Goal: Task Accomplishment & Management: Use online tool/utility

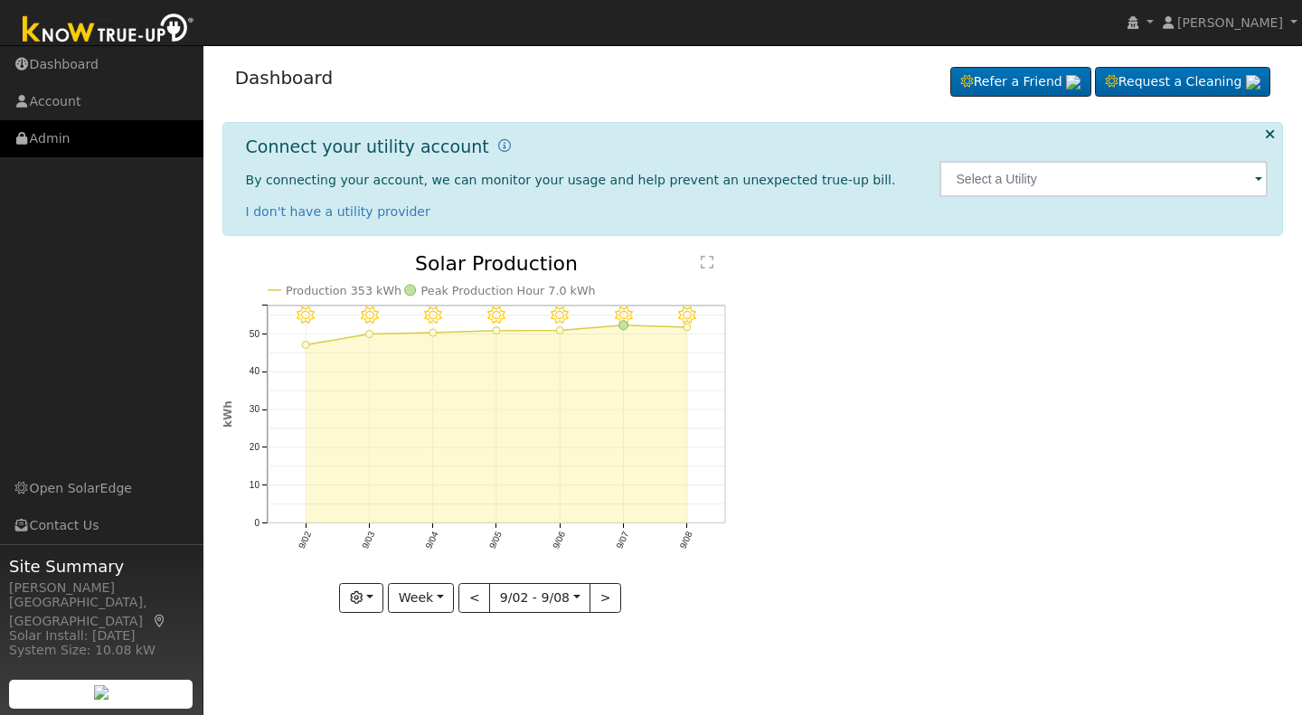
click at [45, 138] on link "Admin" at bounding box center [101, 138] width 203 height 37
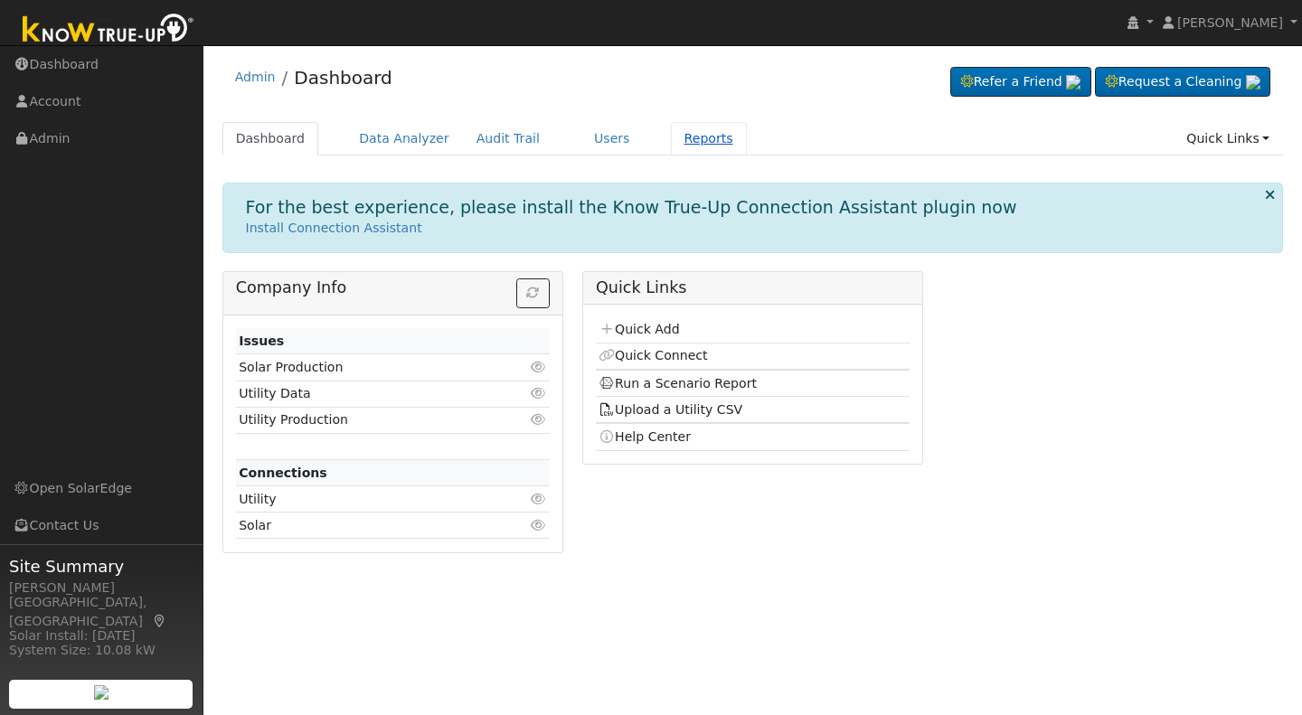
click at [674, 133] on link "Reports" at bounding box center [709, 138] width 76 height 33
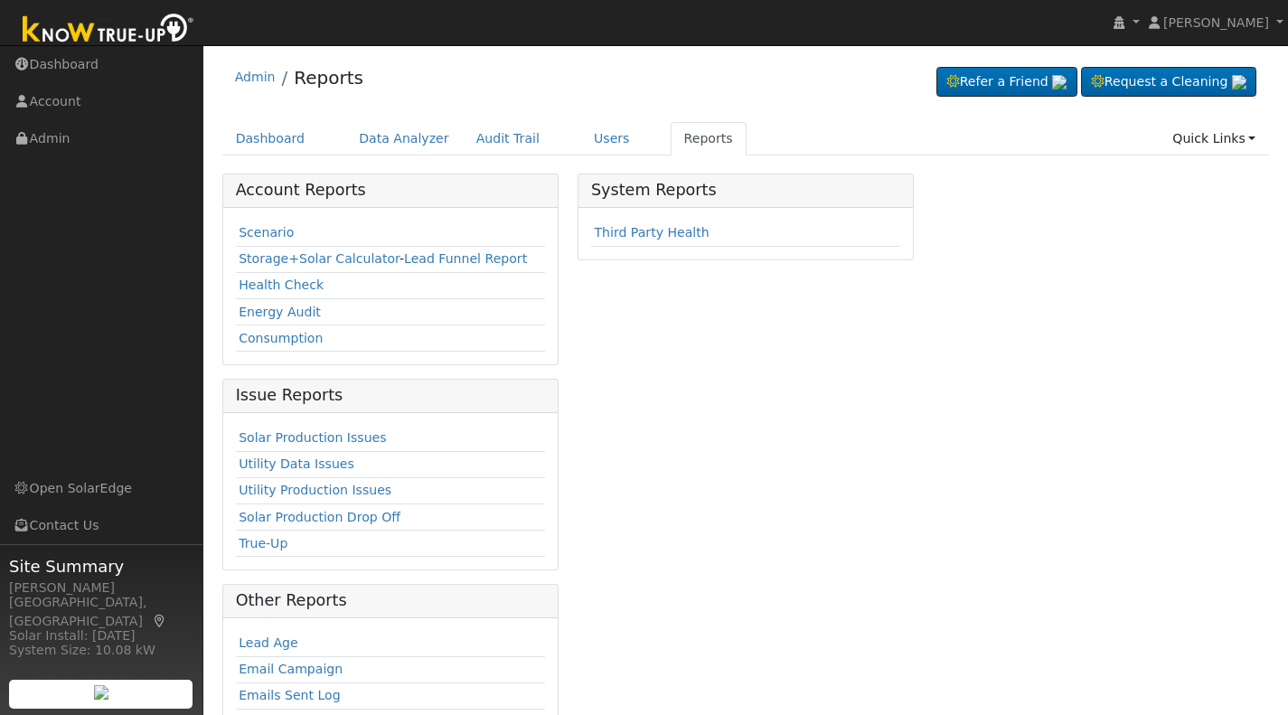
click at [255, 222] on td "Scenario" at bounding box center [390, 234] width 309 height 26
click at [265, 231] on link "Scenario" at bounding box center [266, 232] width 55 height 14
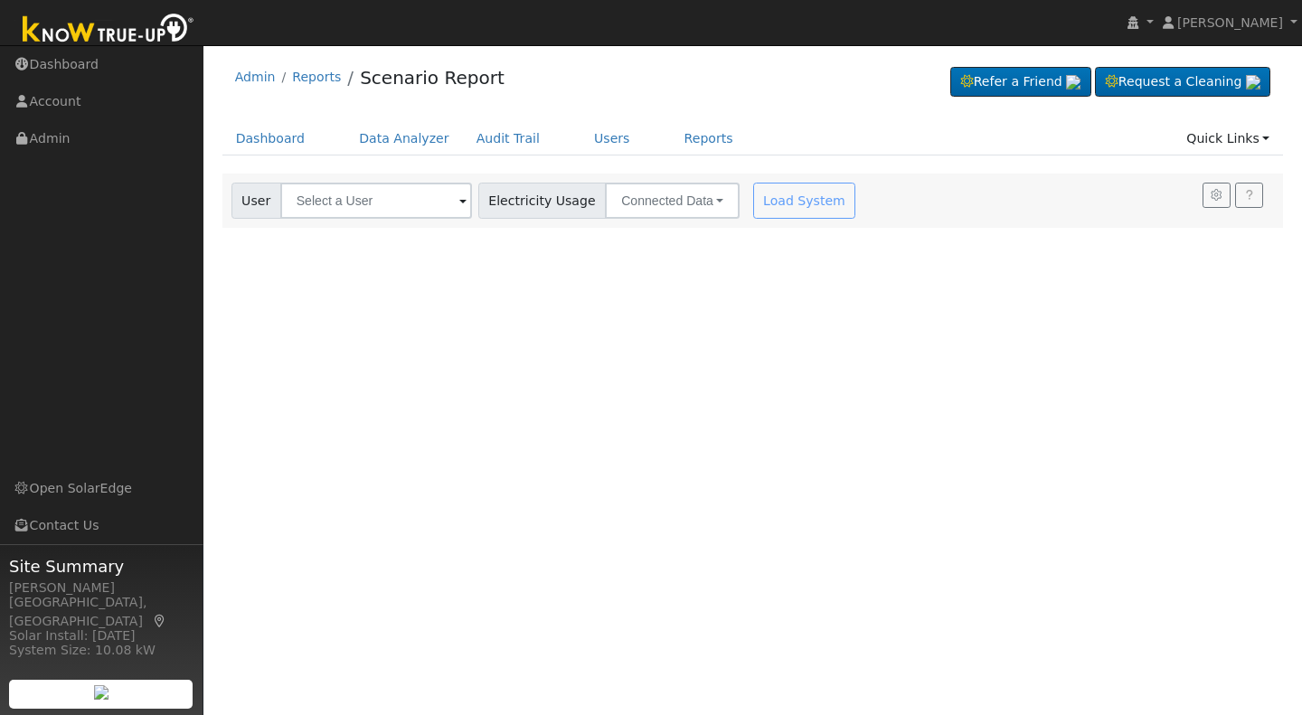
click at [459, 200] on span at bounding box center [462, 202] width 7 height 21
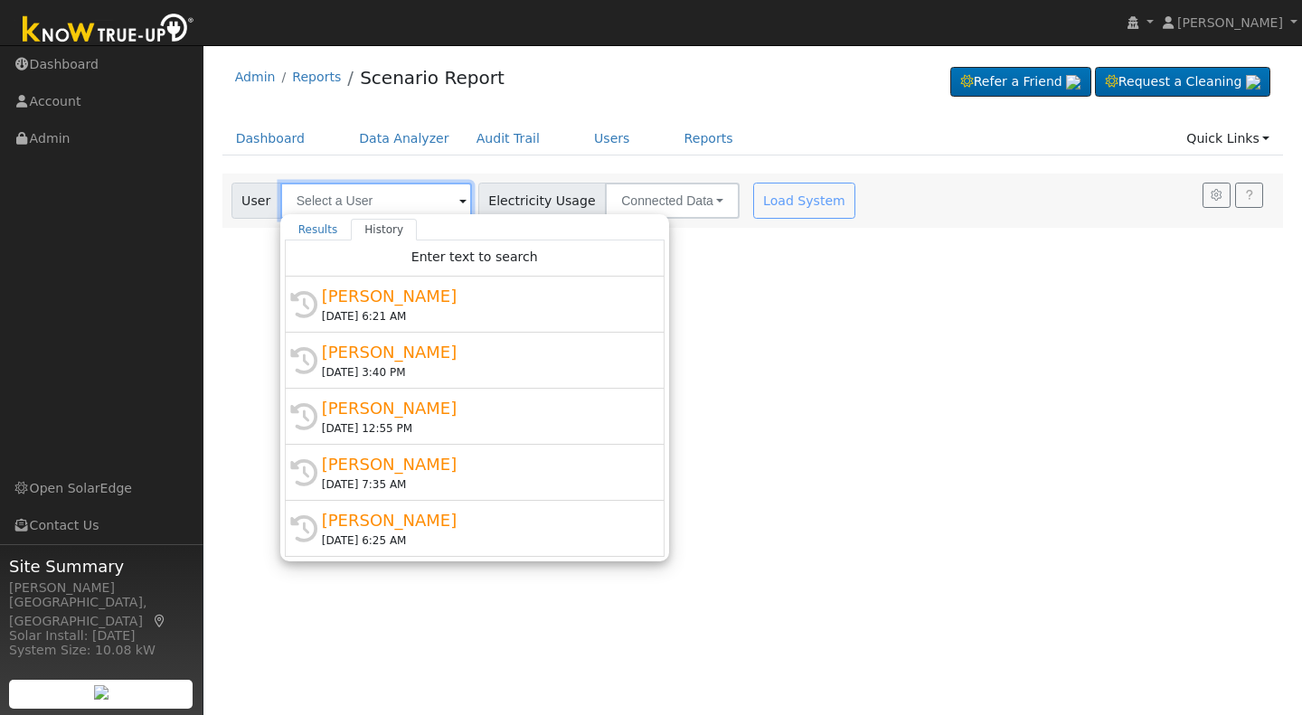
click at [309, 204] on input "text" at bounding box center [376, 201] width 192 height 36
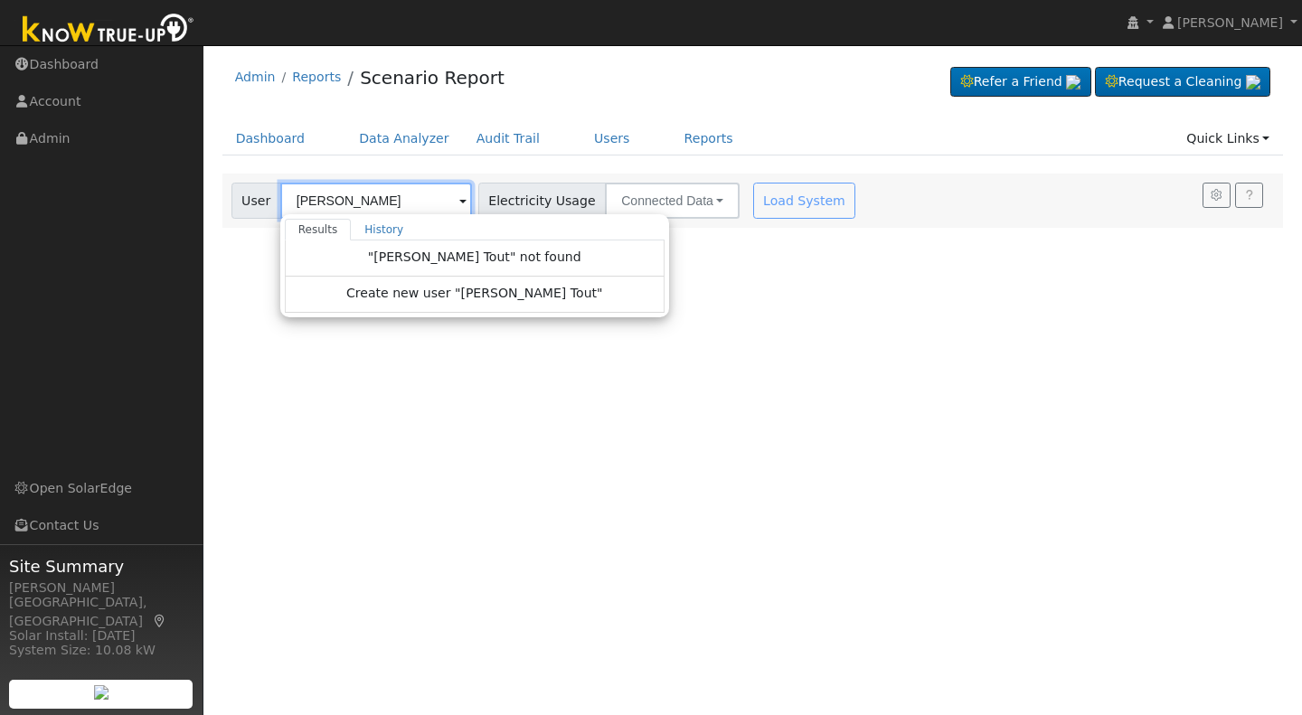
click at [367, 200] on input "Ashley Tout" at bounding box center [376, 201] width 192 height 36
type input "Ashley Tout"
click at [415, 290] on span "Create new user "Ashley Tout"" at bounding box center [474, 294] width 257 height 21
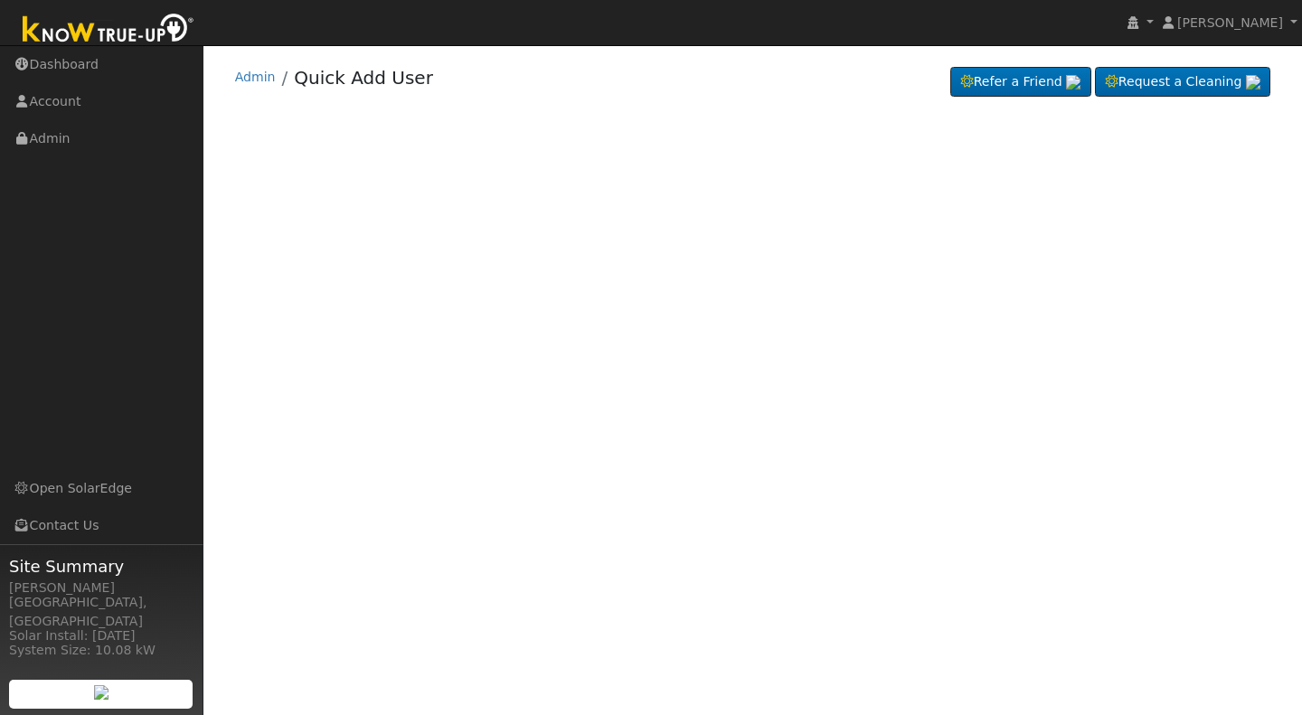
click at [415, 290] on div "Terms Of Service Close Login as User Select a User Admin Quick Add User Refer a…" at bounding box center [752, 380] width 1098 height 670
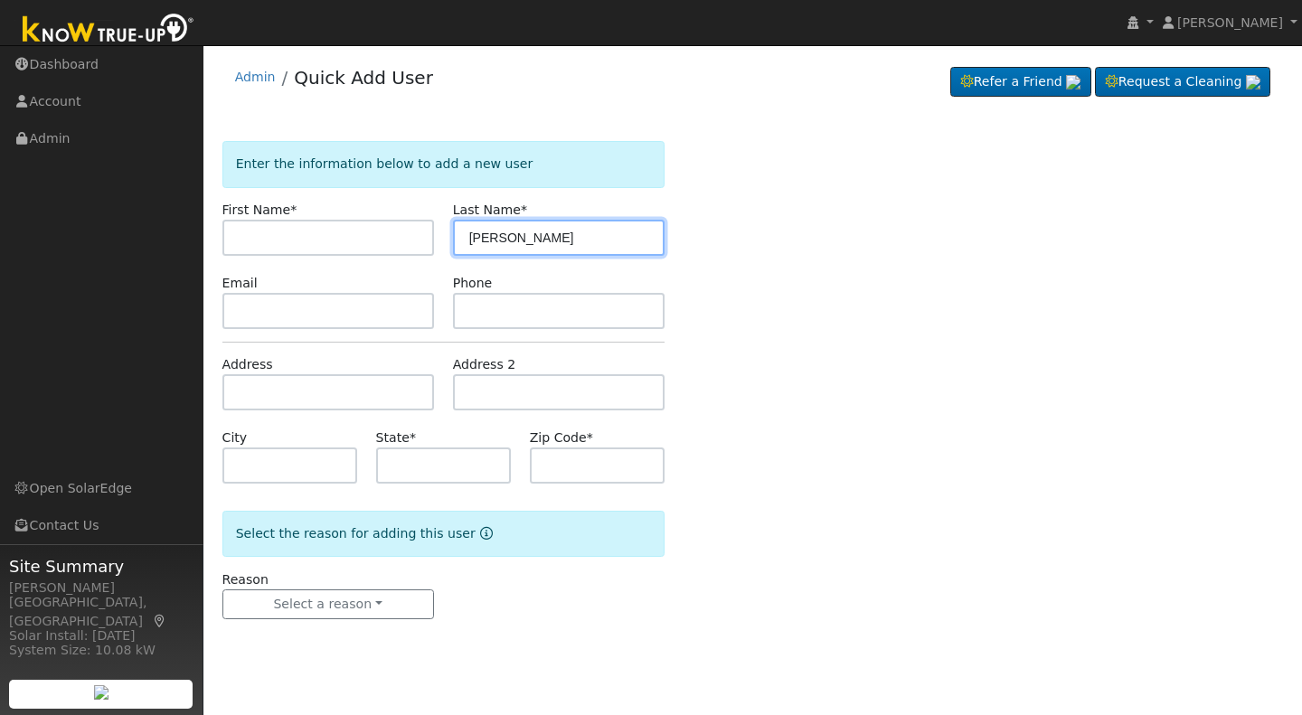
drag, startPoint x: 510, startPoint y: 235, endPoint x: 447, endPoint y: 242, distance: 63.7
click at [447, 242] on div "Last Name * [PERSON_NAME]" at bounding box center [558, 228] width 231 height 55
type input "Tout"
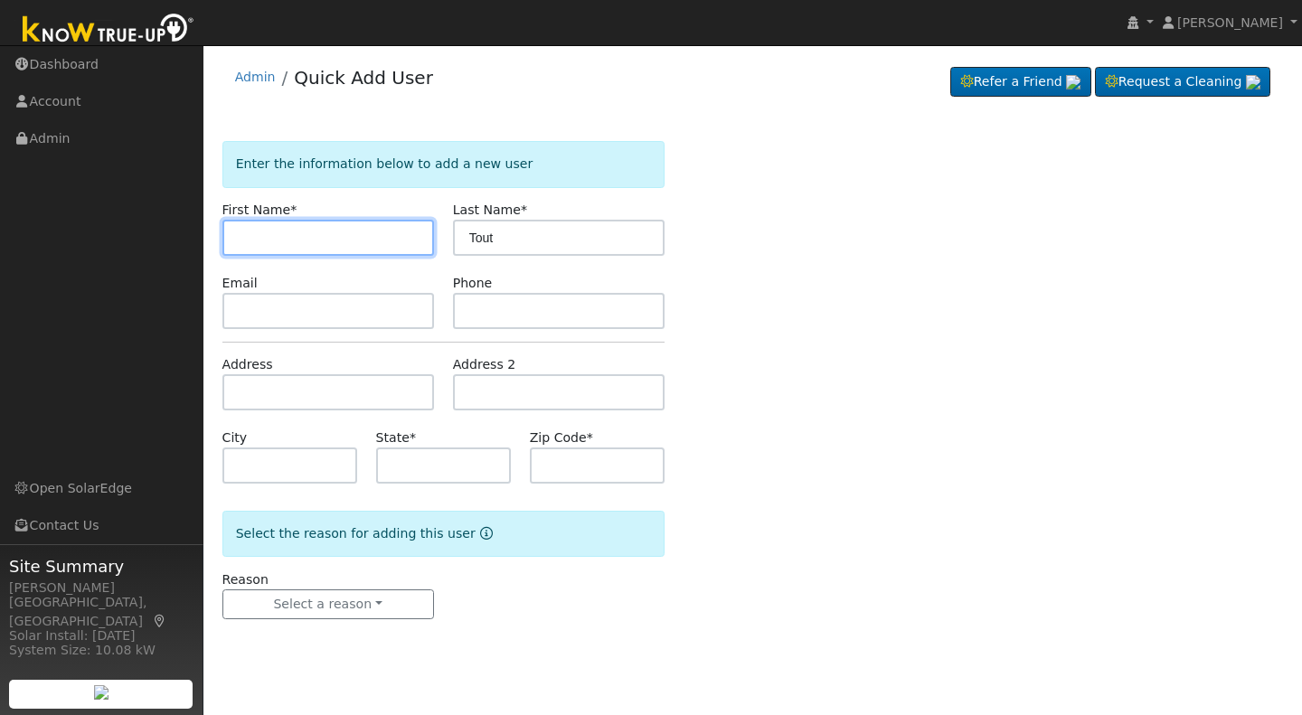
click at [253, 231] on input "text" at bounding box center [328, 238] width 212 height 36
type input "[PERSON_NAME]"
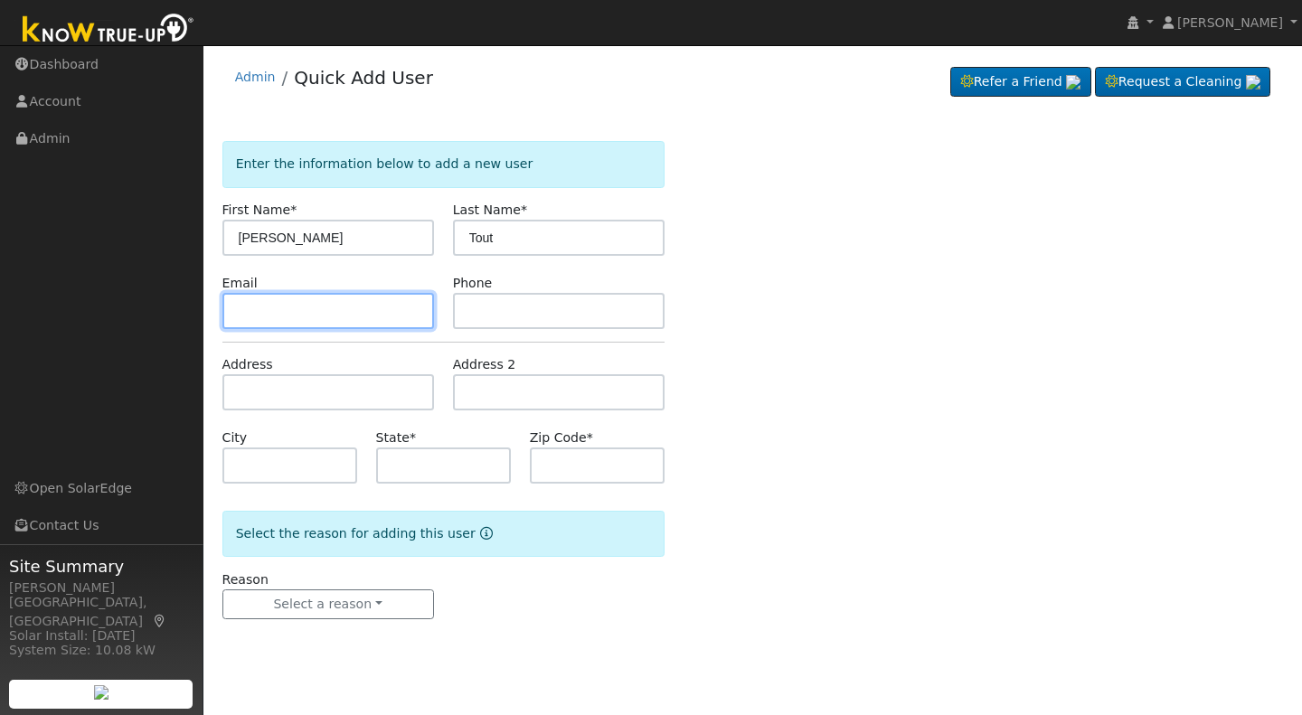
click at [250, 310] on input "text" at bounding box center [328, 311] width 212 height 36
type input "[EMAIL_ADDRESS][DOMAIN_NAME]"
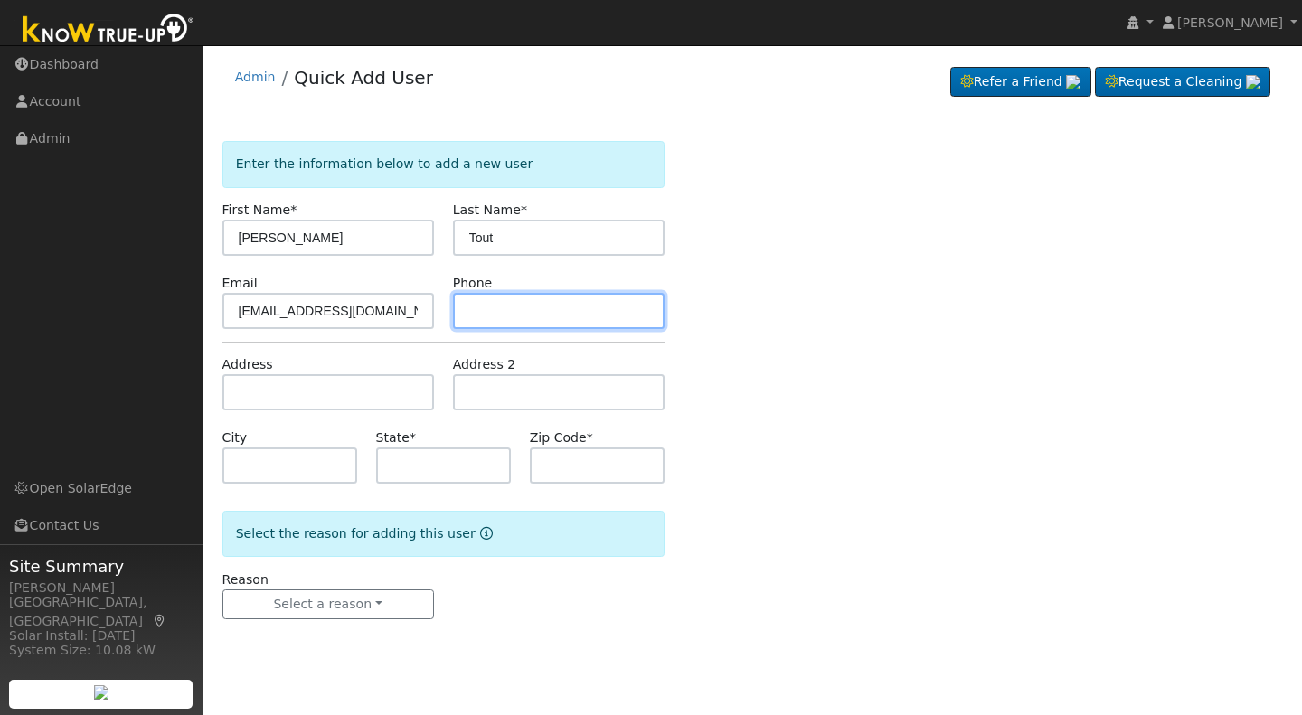
click at [477, 307] on input "text" at bounding box center [559, 311] width 212 height 36
type input "[PHONE_NUMBER]"
click at [218, 394] on div "Address" at bounding box center [327, 382] width 231 height 55
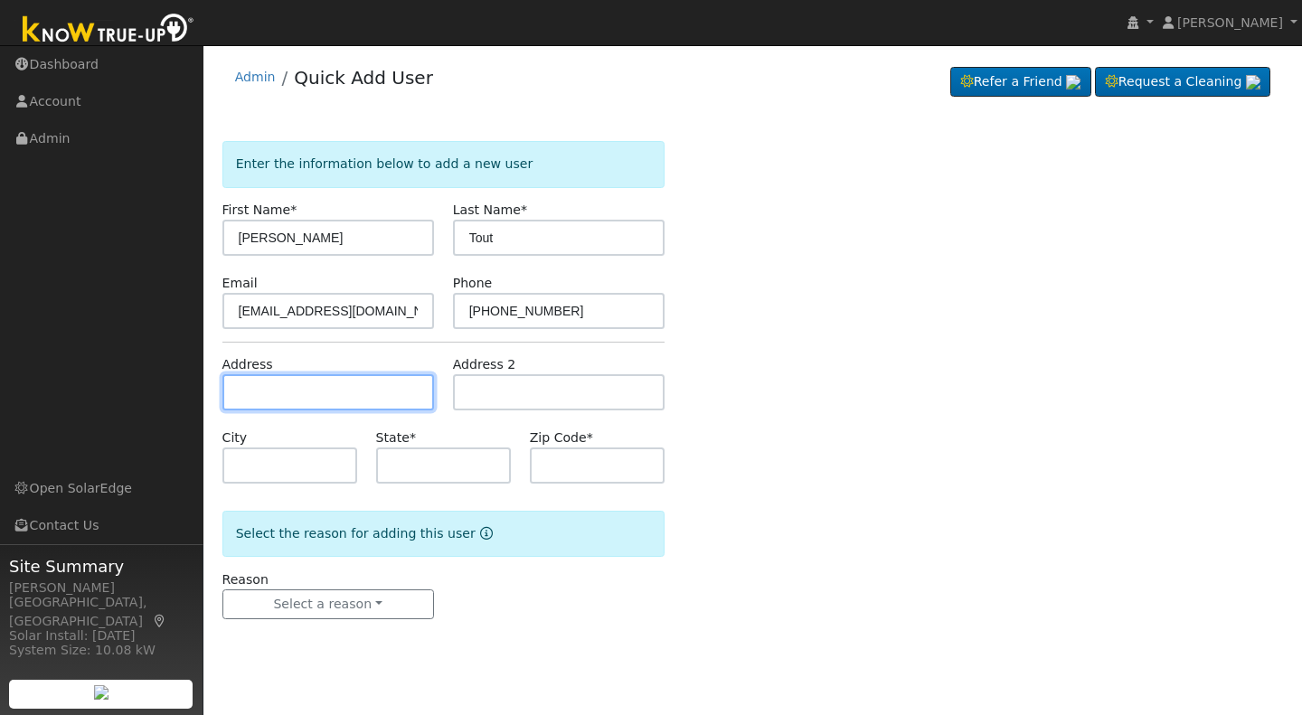
click at [238, 394] on input "text" at bounding box center [328, 392] width 212 height 36
drag, startPoint x: 313, startPoint y: 389, endPoint x: 323, endPoint y: 390, distance: 10.0
click at [323, 390] on input "4086 N Babgig" at bounding box center [328, 392] width 212 height 36
click at [308, 392] on input "4086 N Babgi" at bounding box center [328, 392] width 212 height 36
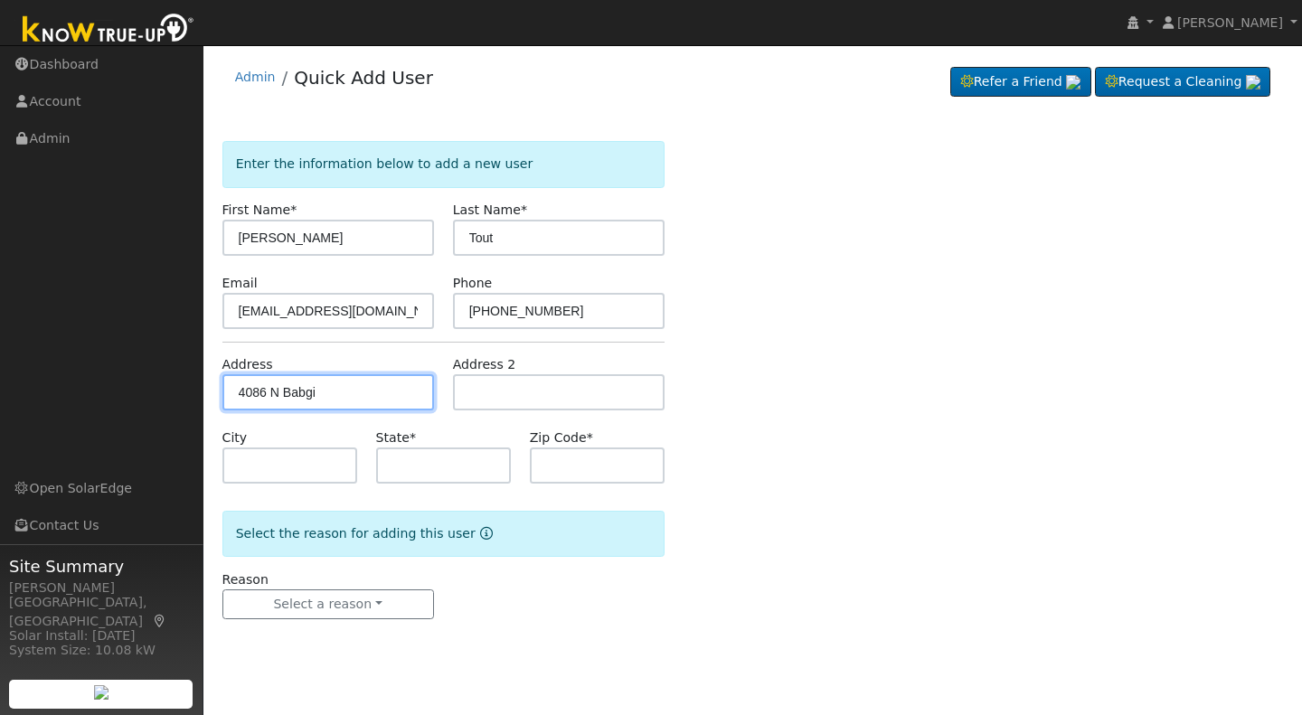
click at [308, 392] on input "4086 N Babgi" at bounding box center [328, 392] width 212 height 36
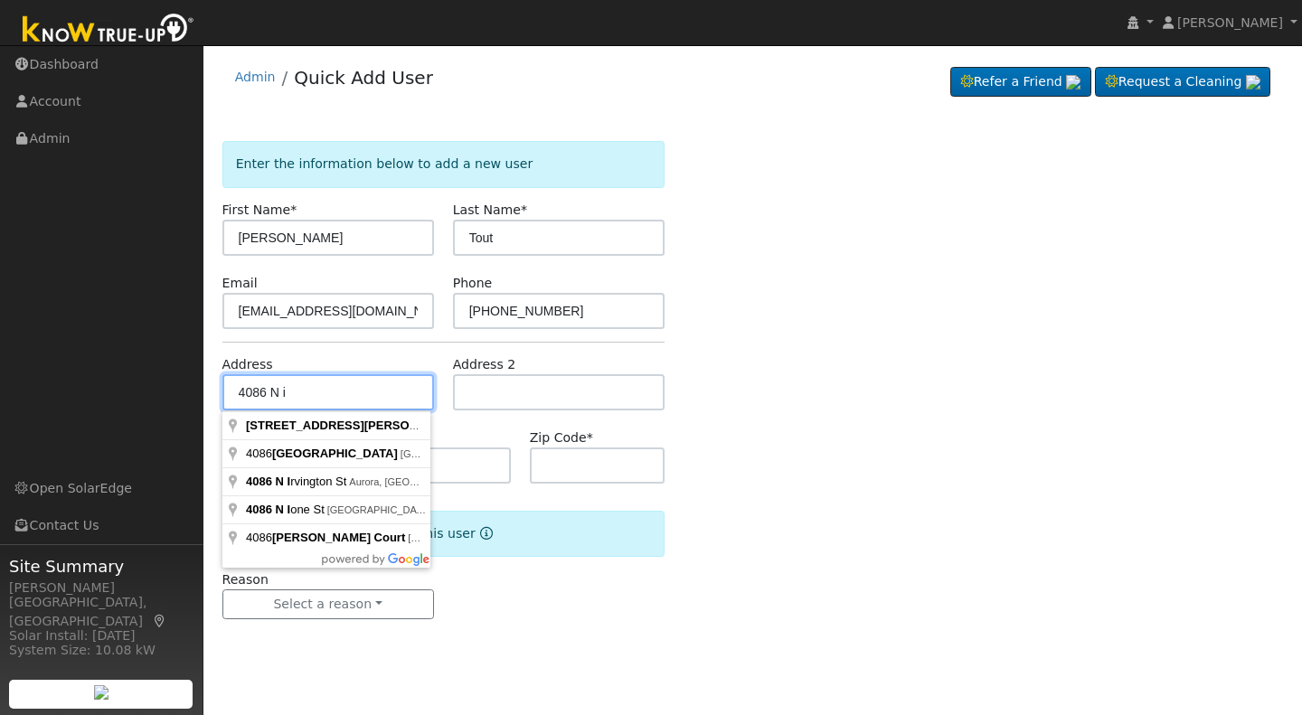
click at [286, 388] on input "4086 N i" at bounding box center [328, 392] width 212 height 36
click at [276, 384] on input "4086 N i" at bounding box center [328, 392] width 212 height 36
click at [287, 396] on input "4086 N i" at bounding box center [328, 392] width 212 height 36
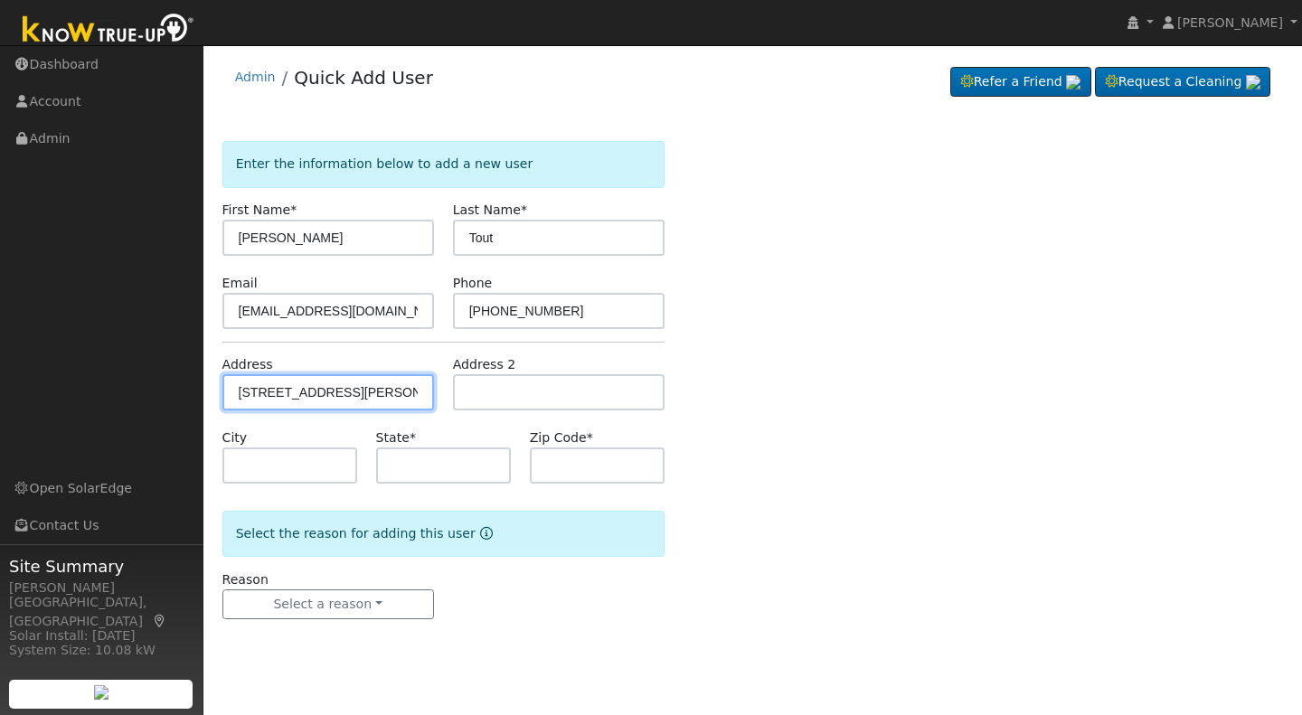
type input "[STREET_ADDRESS][PERSON_NAME]"
type input "[GEOGRAPHIC_DATA]"
type input "CA"
type input "93722"
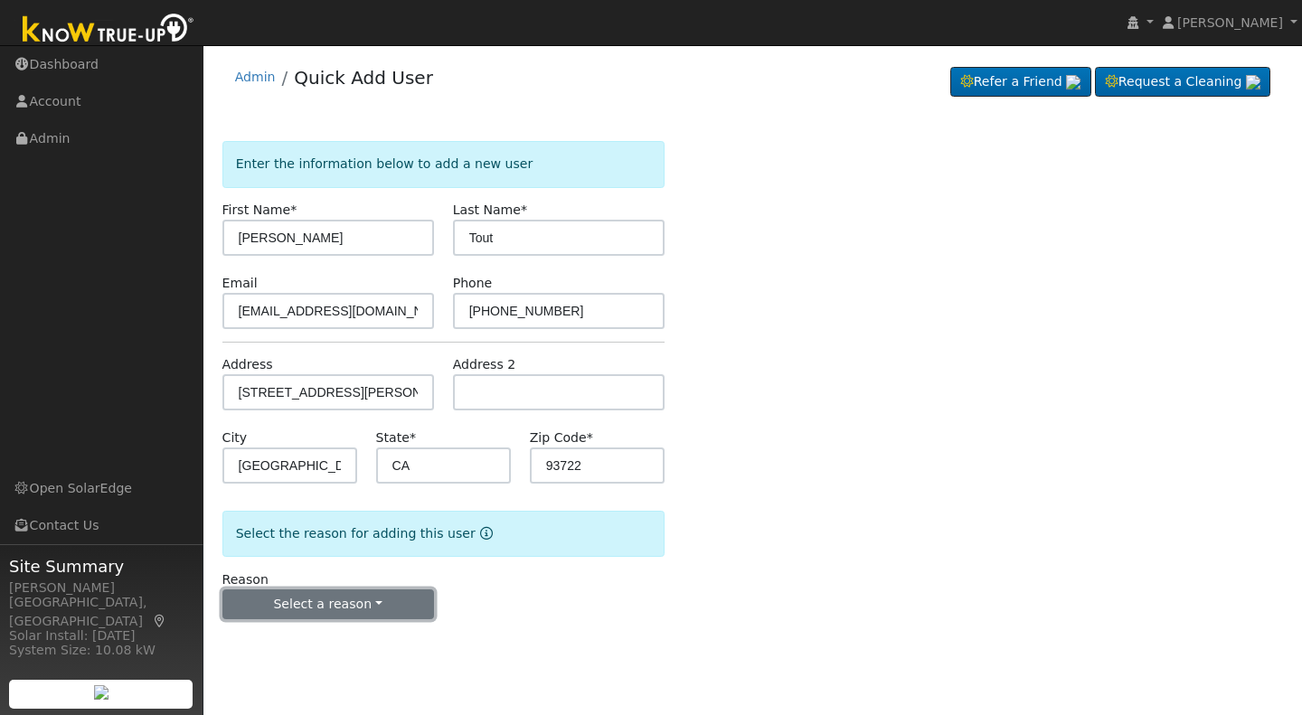
click at [320, 610] on button "Select a reason" at bounding box center [328, 604] width 212 height 31
click at [273, 649] on link "New lead" at bounding box center [323, 641] width 200 height 25
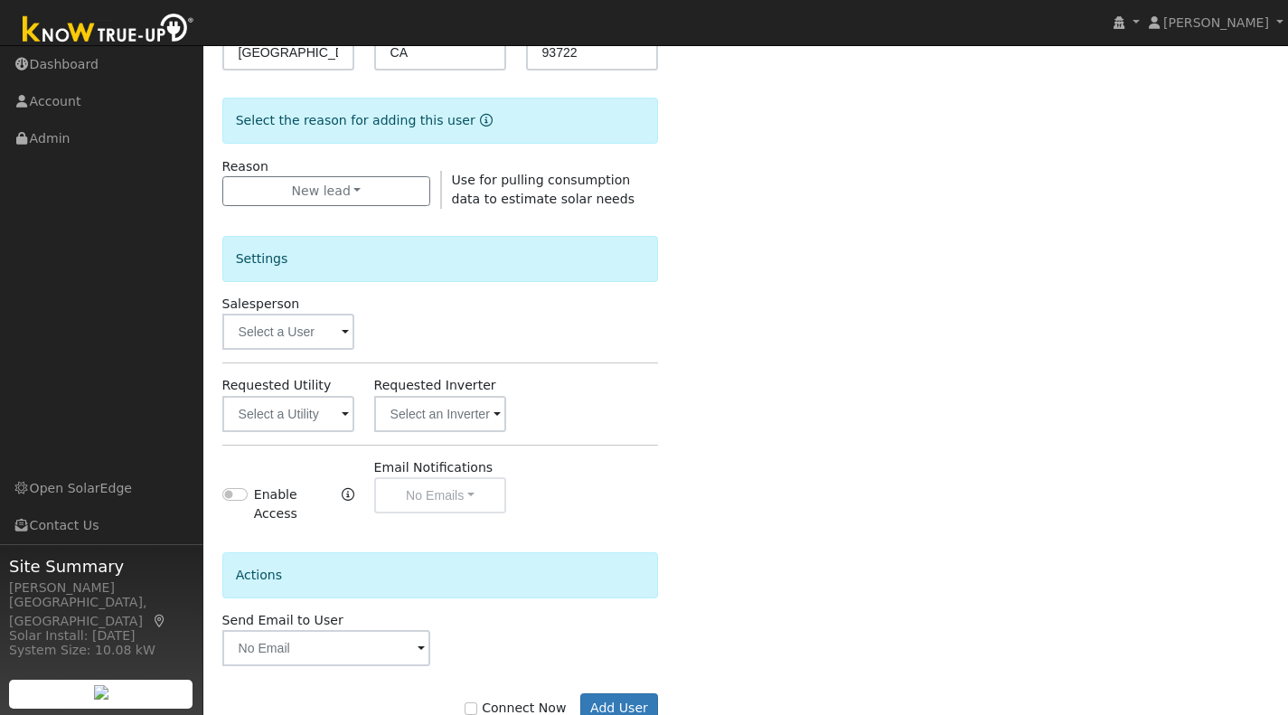
scroll to position [426, 0]
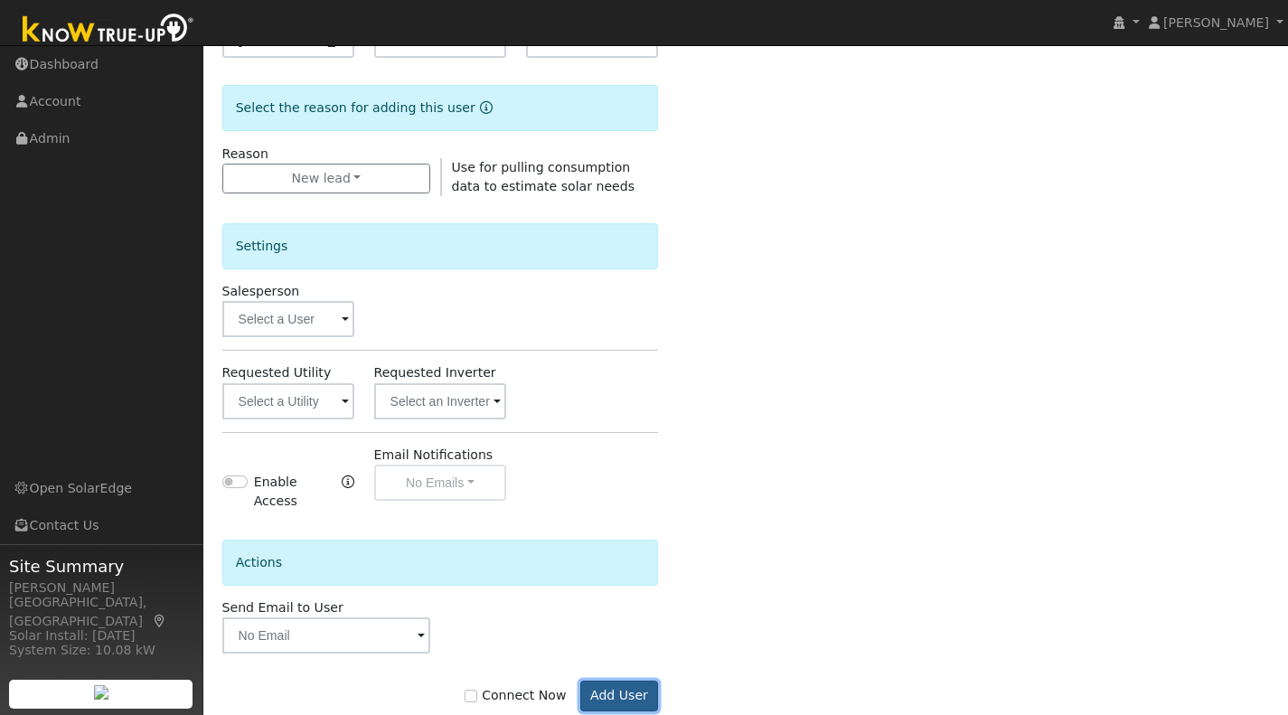
click at [614, 681] on button "Add User" at bounding box center [619, 696] width 79 height 31
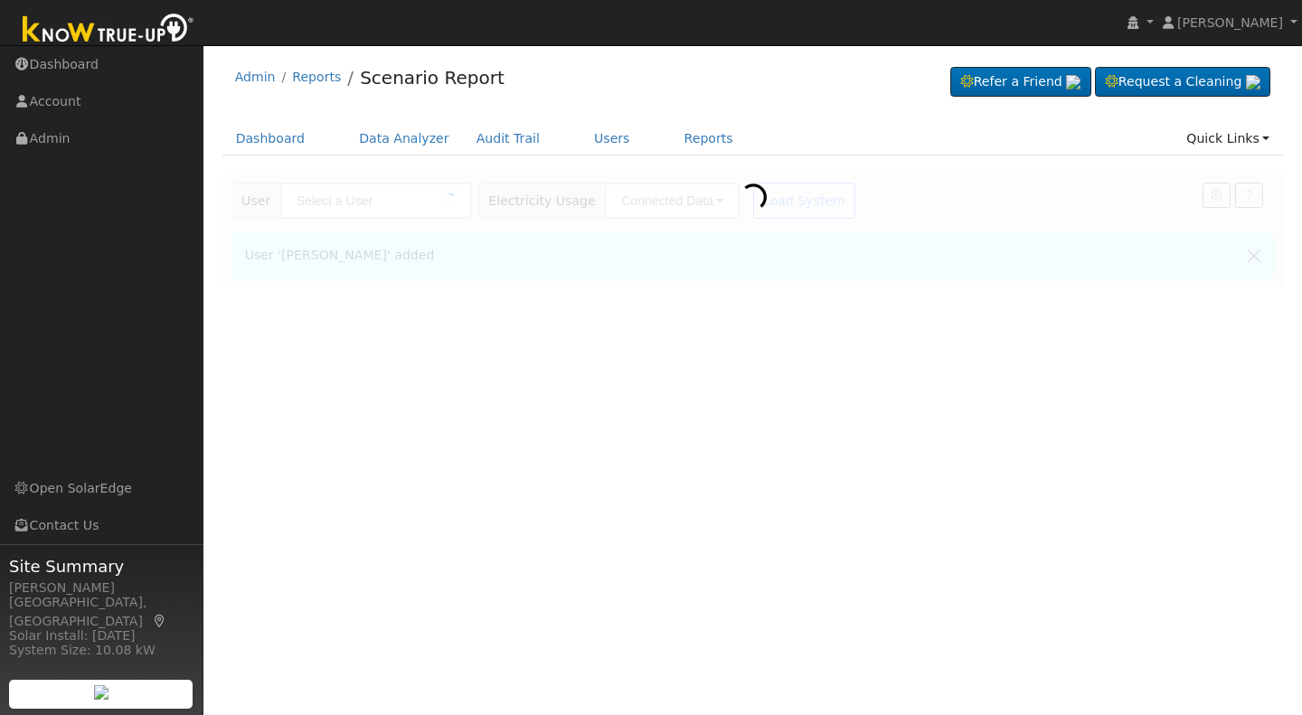
type input "[PERSON_NAME]"
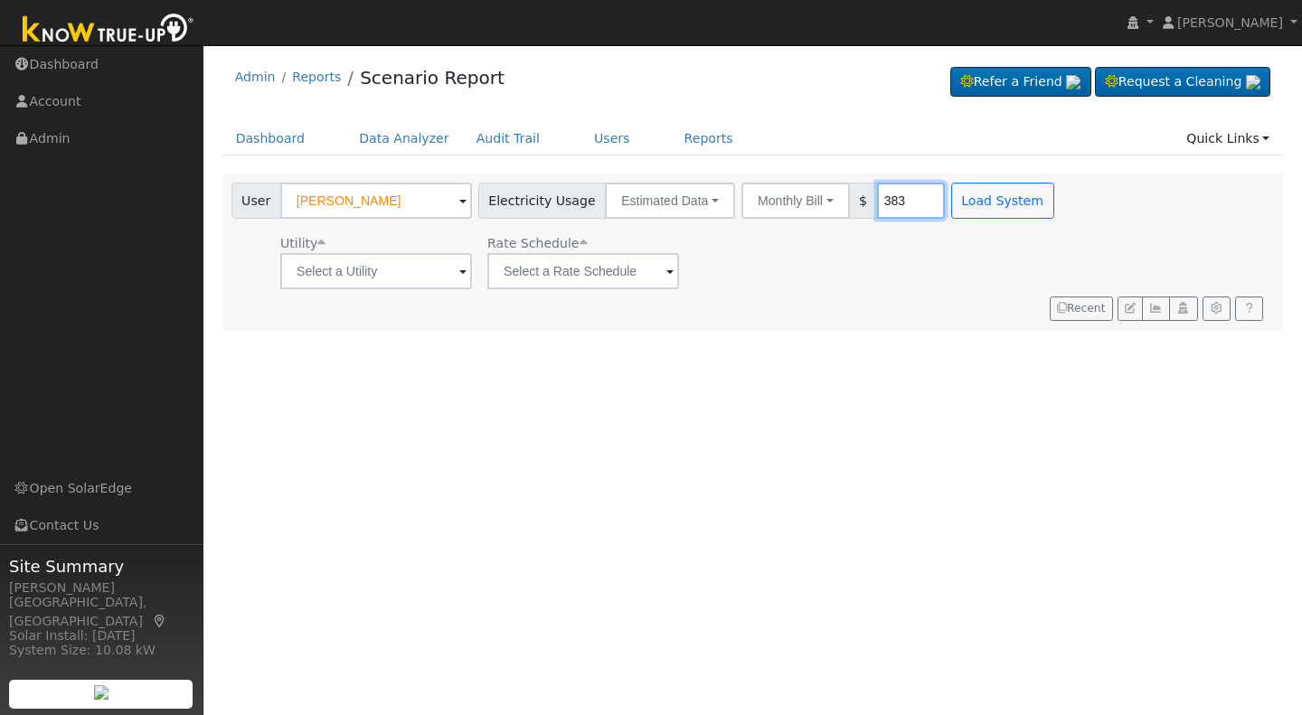
click at [885, 202] on input "383" at bounding box center [911, 201] width 68 height 36
click at [884, 205] on input "383" at bounding box center [911, 201] width 68 height 36
drag, startPoint x: 883, startPoint y: 196, endPoint x: 857, endPoint y: 197, distance: 26.2
click at [877, 197] on input "383" at bounding box center [911, 201] width 68 height 36
type input "400"
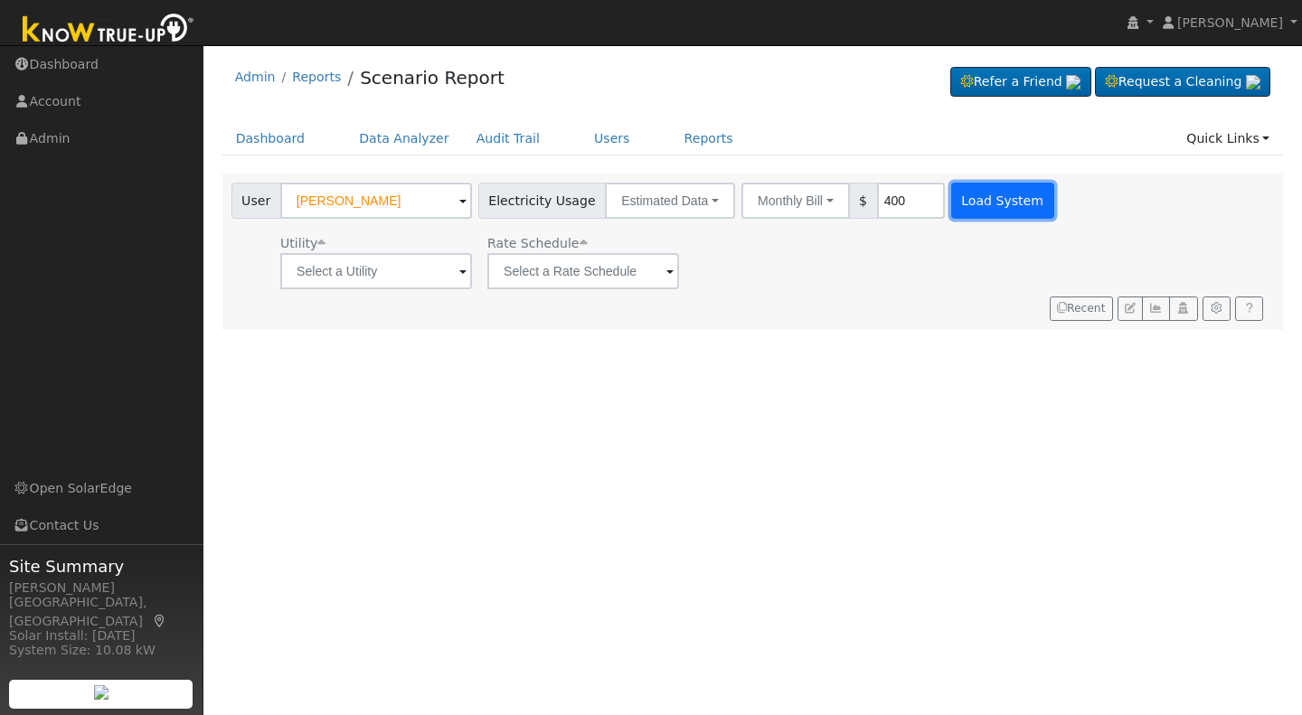
click at [966, 204] on button "Load System" at bounding box center [1002, 201] width 103 height 36
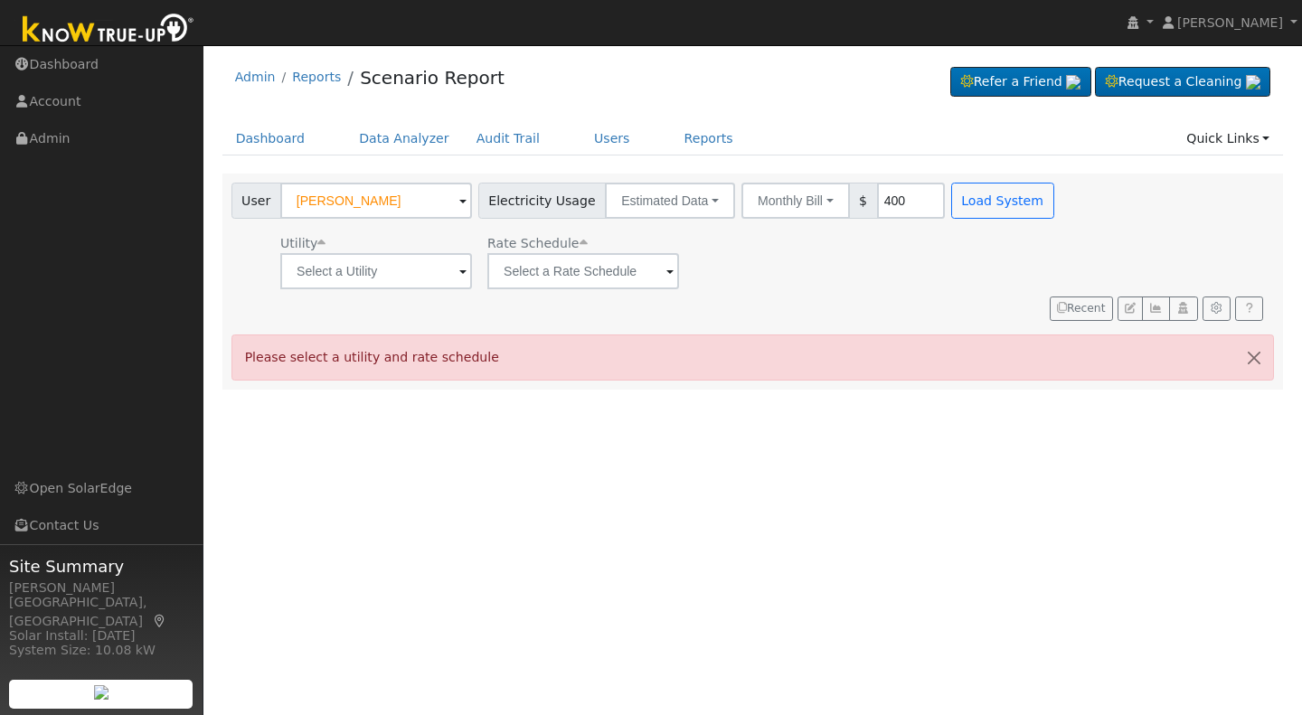
click at [459, 274] on span at bounding box center [462, 272] width 7 height 21
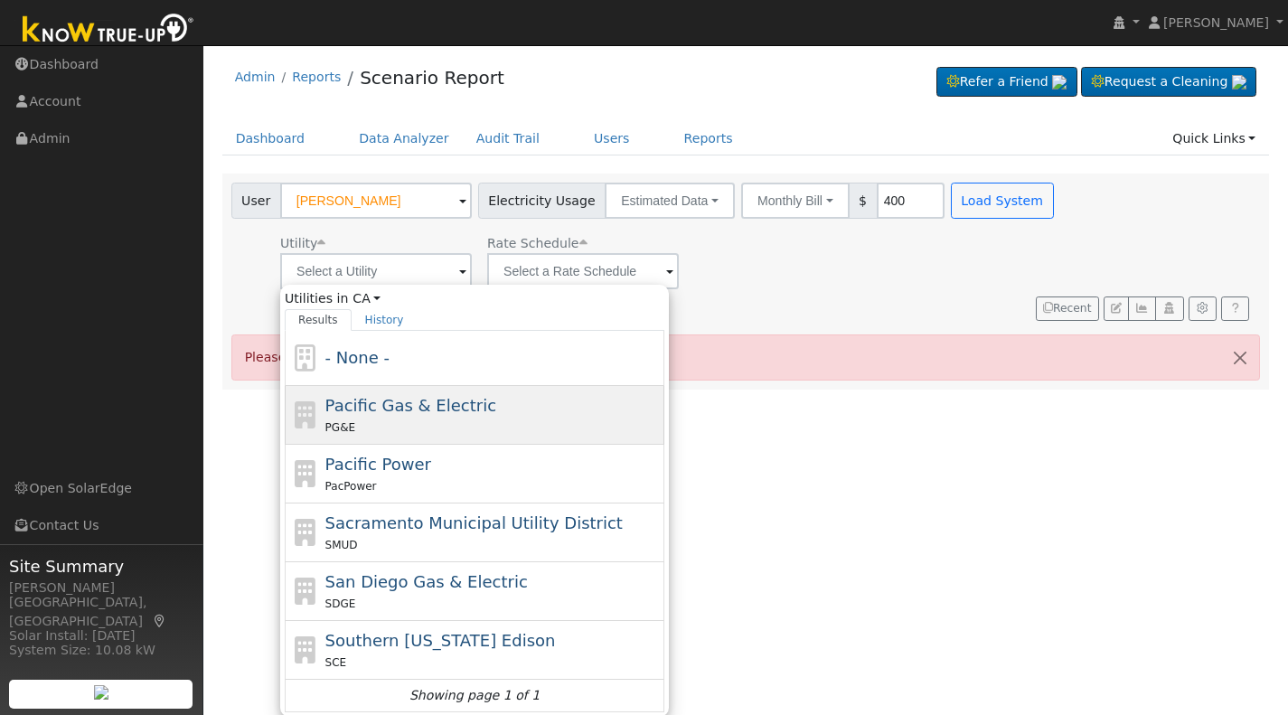
click at [408, 408] on span "Pacific Gas & Electric" at bounding box center [410, 405] width 171 height 19
type input "Pacific Gas & Electric"
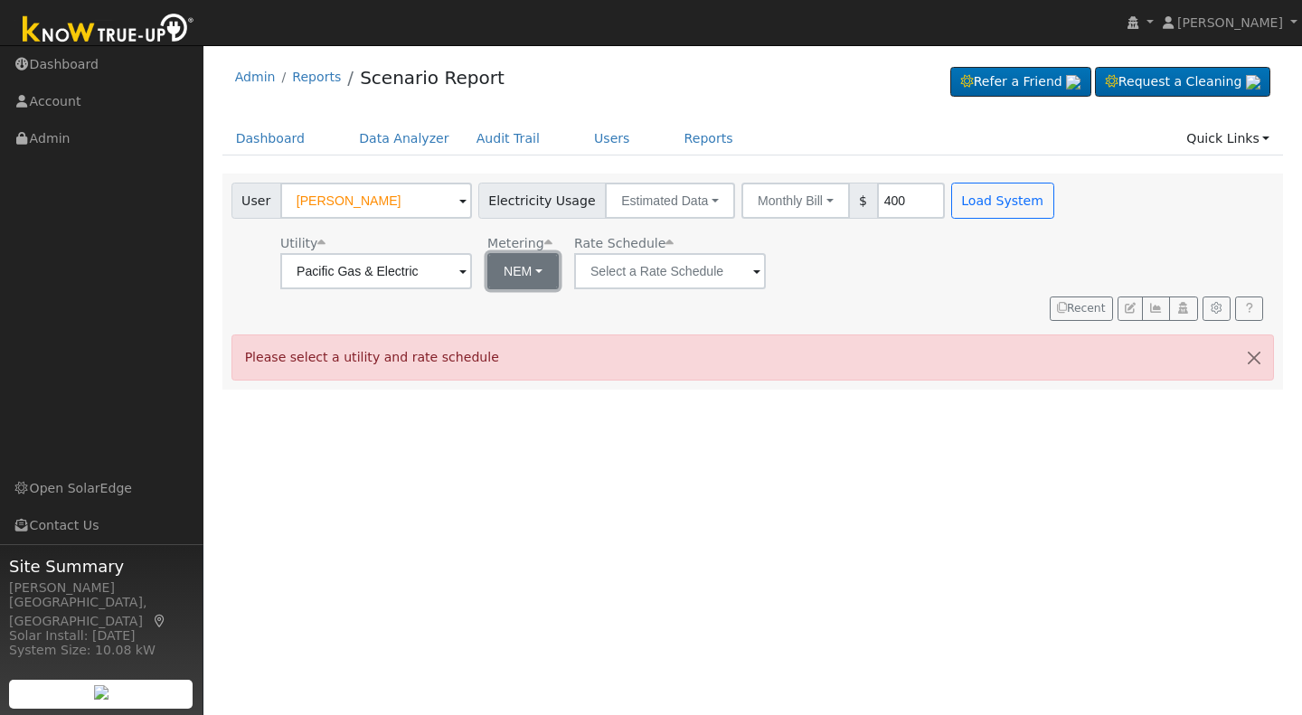
click at [539, 267] on button "NEM" at bounding box center [522, 271] width 71 height 36
click at [530, 335] on link "NBT" at bounding box center [548, 337] width 126 height 25
type input "E-ELEC"
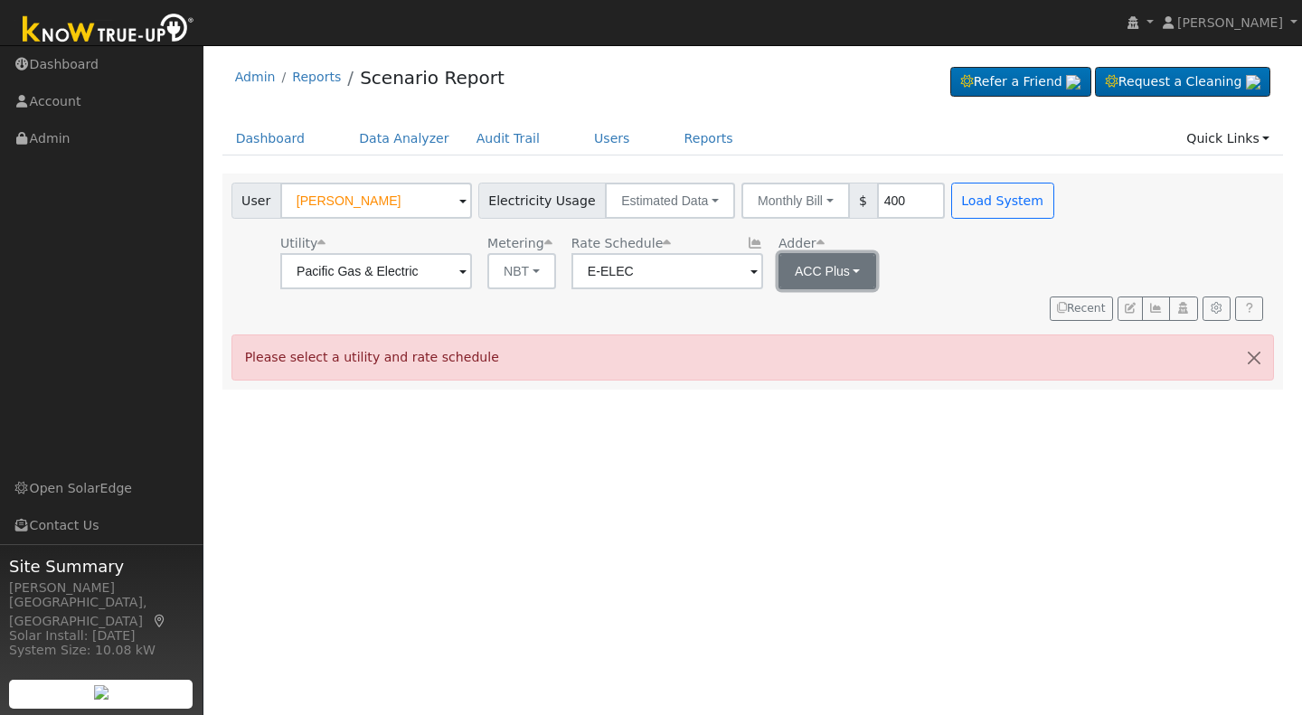
click at [851, 273] on button "ACC Plus" at bounding box center [827, 271] width 99 height 36
click at [835, 361] on link "SB-535" at bounding box center [835, 362] width 126 height 25
click at [965, 200] on button "Load System" at bounding box center [1002, 201] width 103 height 36
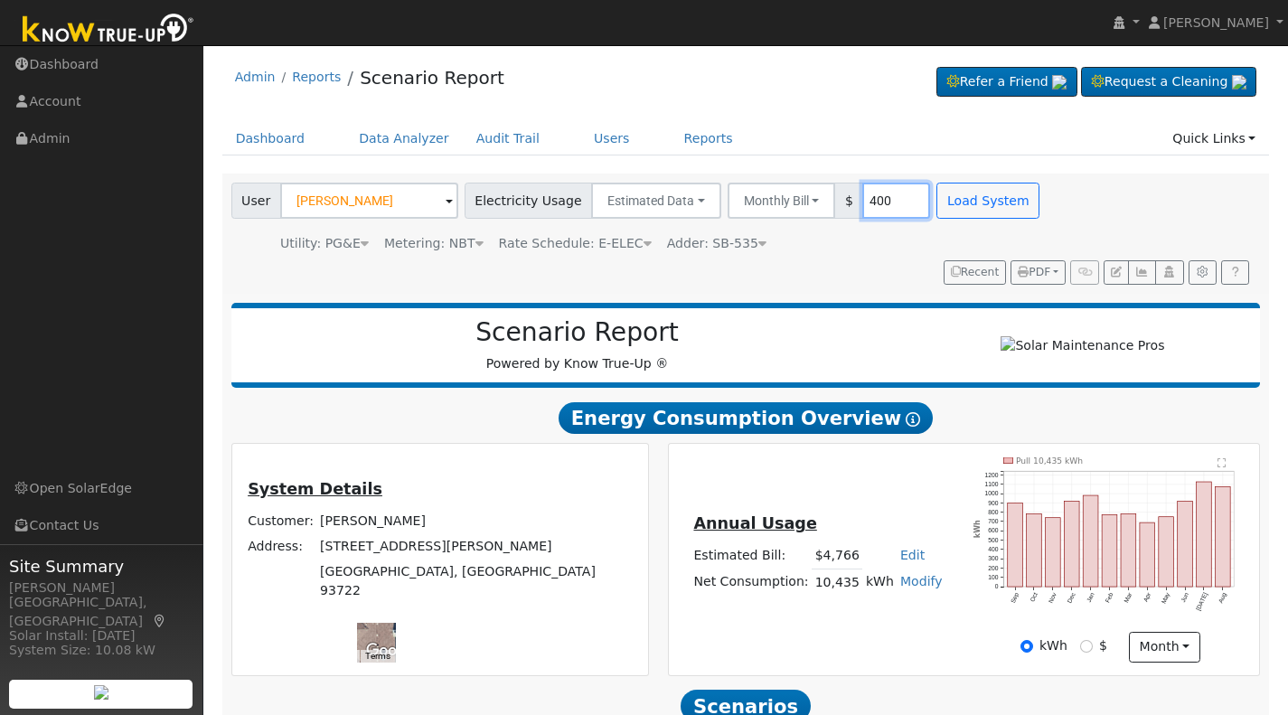
click at [868, 206] on input "400" at bounding box center [896, 201] width 68 height 36
click at [949, 198] on button "Load System" at bounding box center [988, 201] width 103 height 36
type input "422"
click at [944, 201] on button "Load System" at bounding box center [988, 201] width 103 height 36
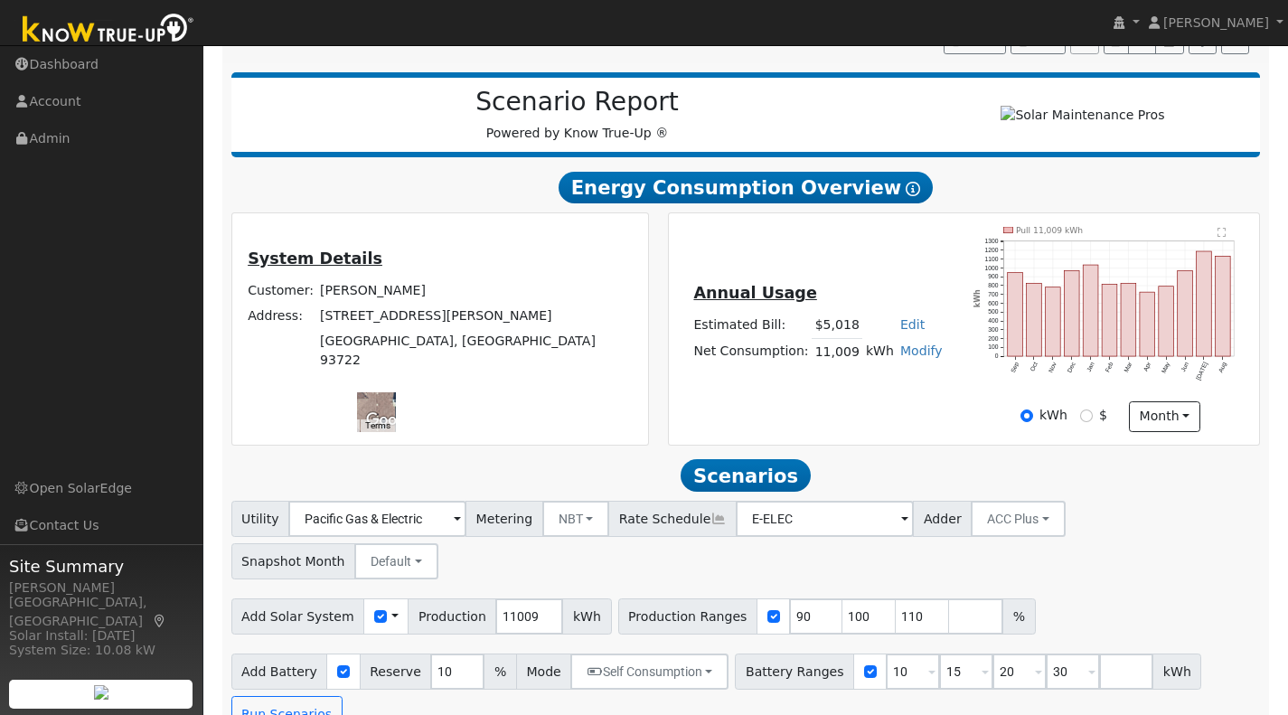
scroll to position [232, 0]
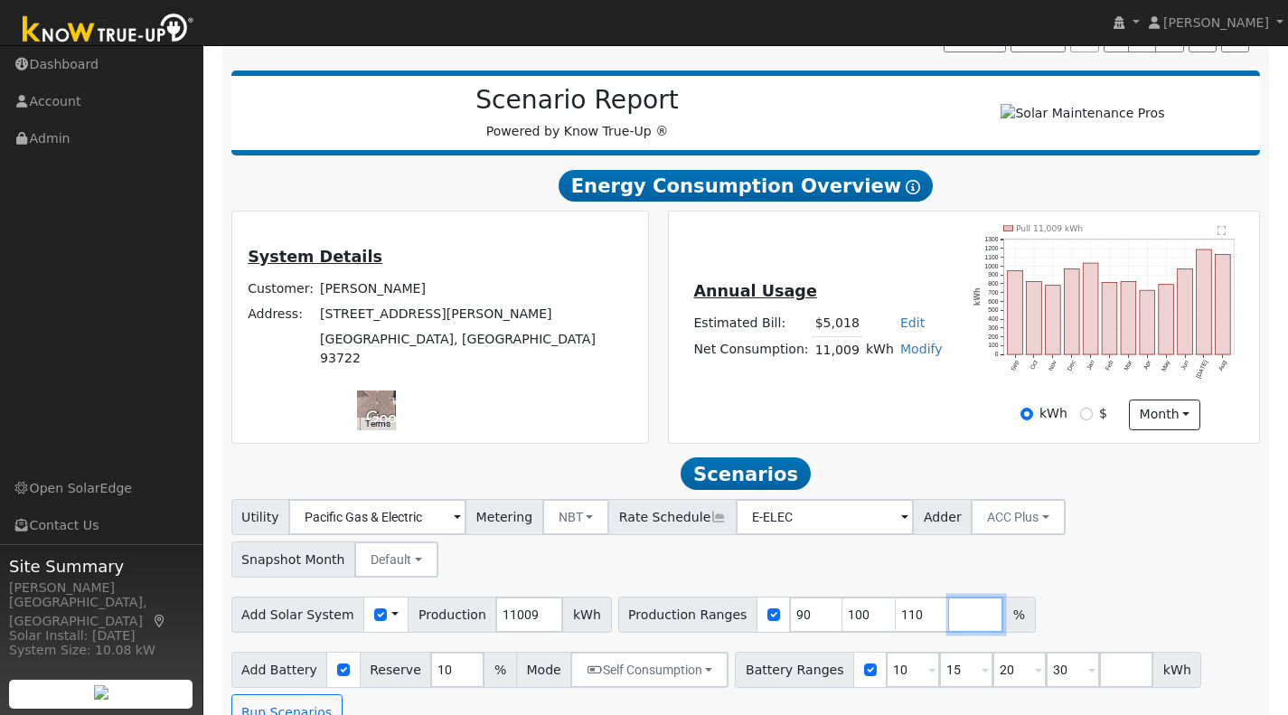
click at [949, 597] on input "number" at bounding box center [976, 615] width 54 height 36
type input "130"
click at [275, 694] on button "Run Scenarios" at bounding box center [286, 712] width 111 height 36
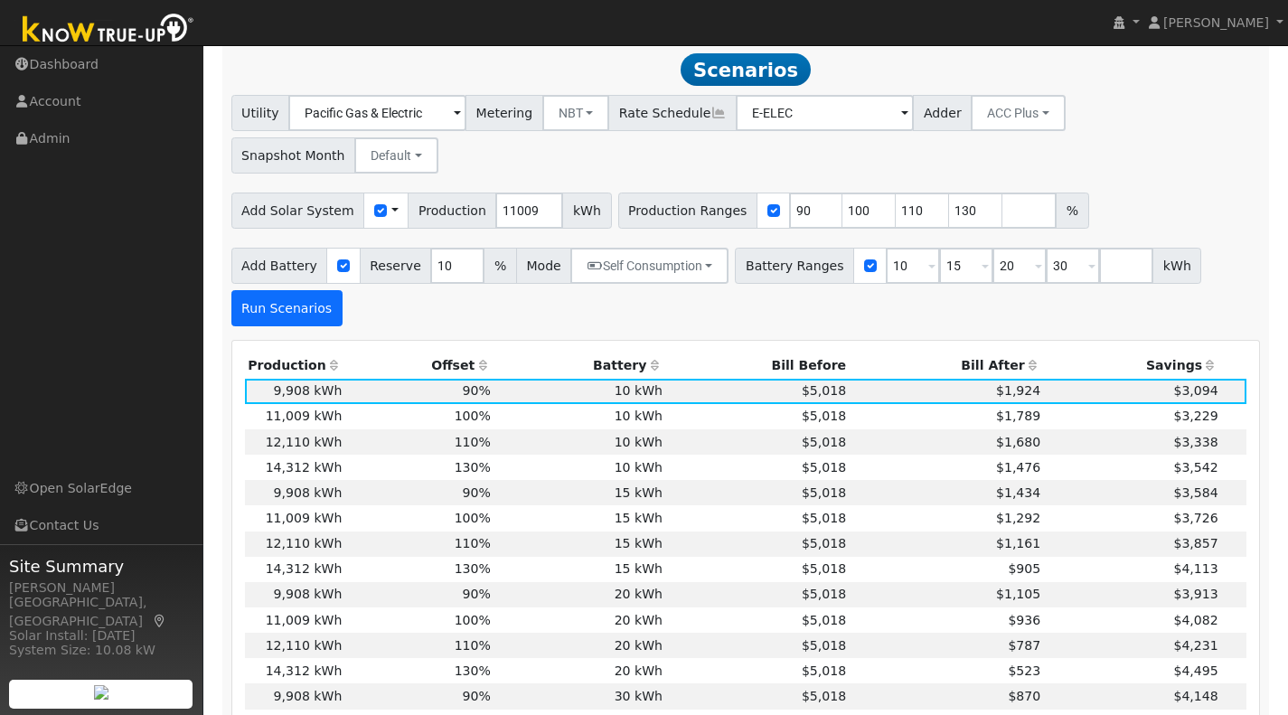
scroll to position [643, 0]
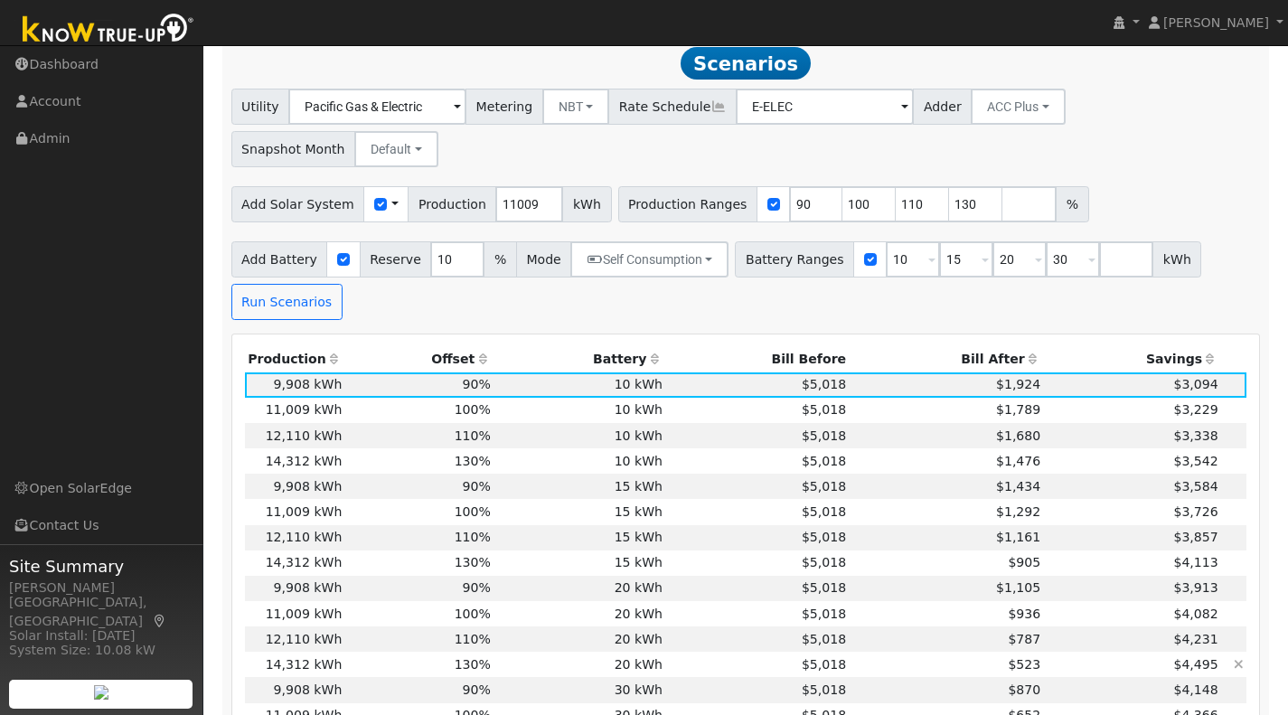
click at [415, 652] on td "130%" at bounding box center [419, 664] width 149 height 25
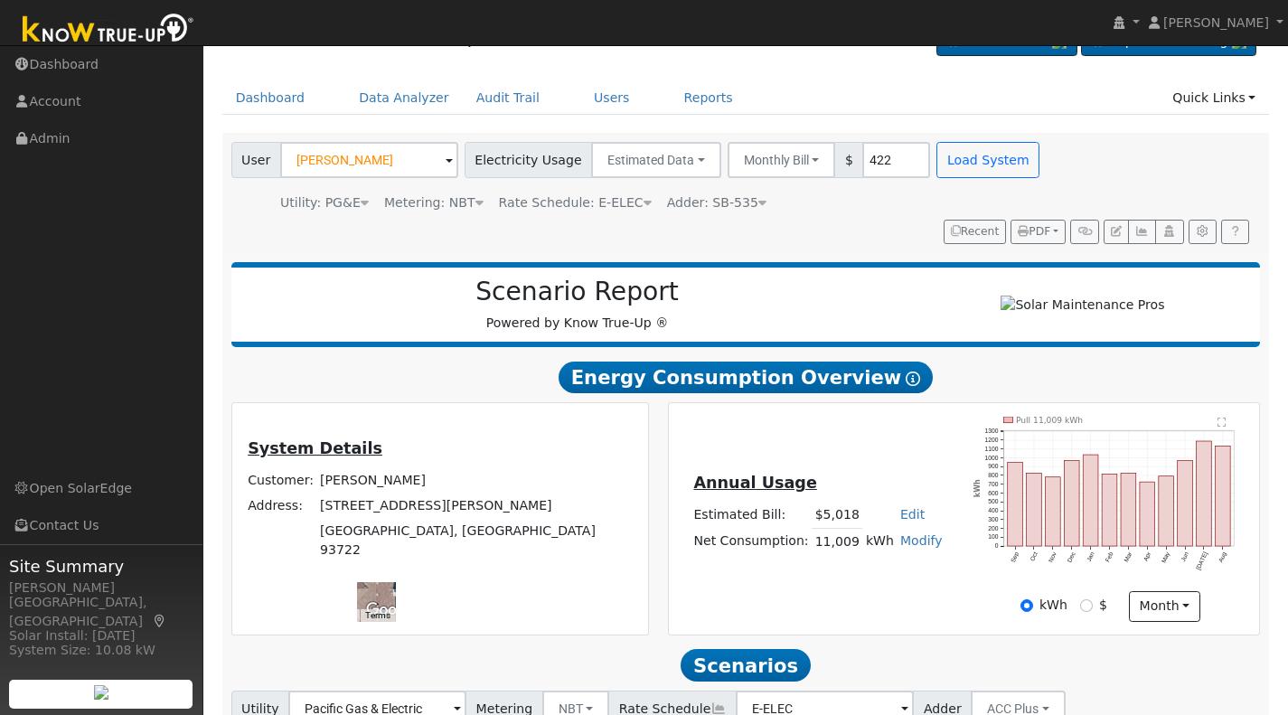
scroll to position [16, 0]
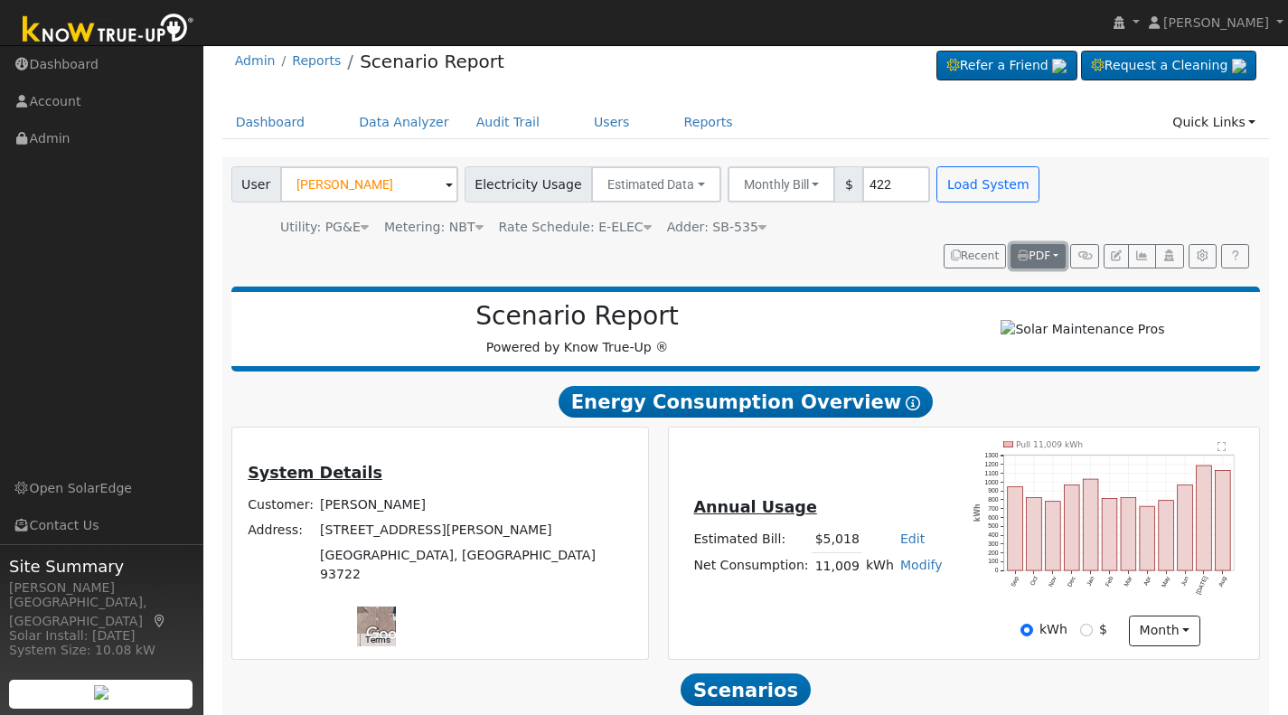
click at [1030, 251] on span "PDF" at bounding box center [1034, 256] width 33 height 13
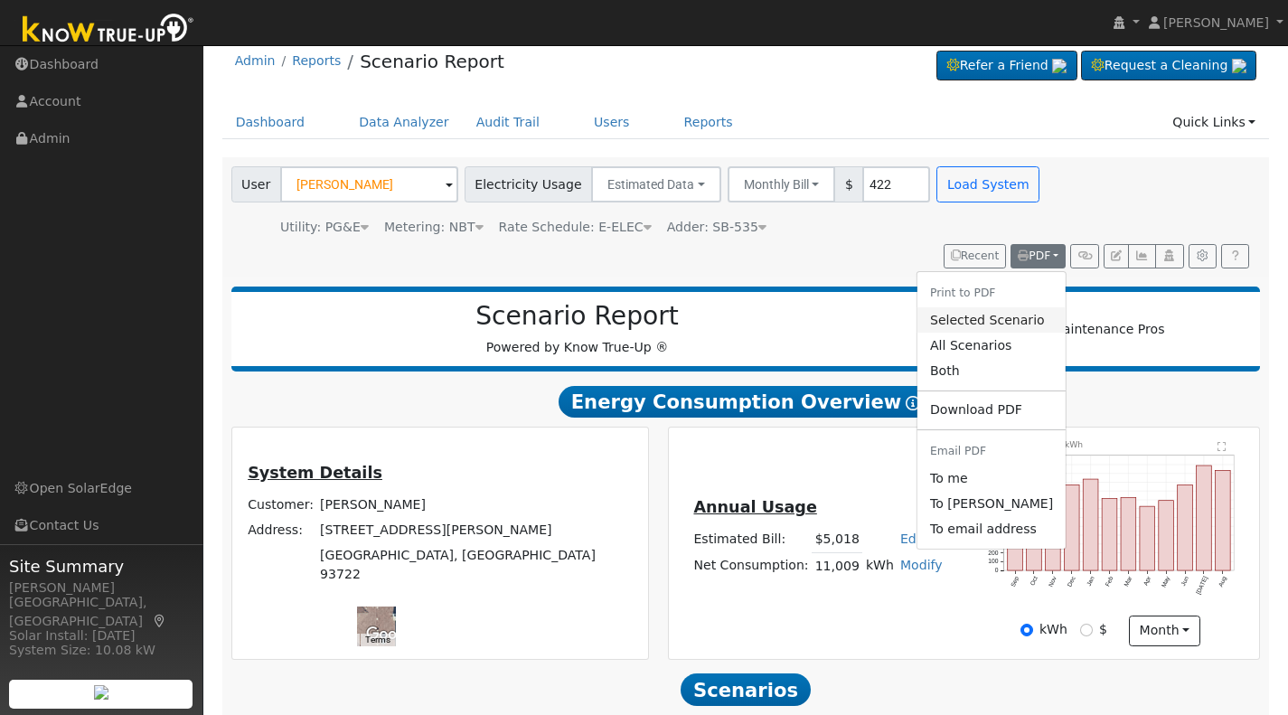
click at [976, 319] on link "Selected Scenario" at bounding box center [992, 319] width 148 height 25
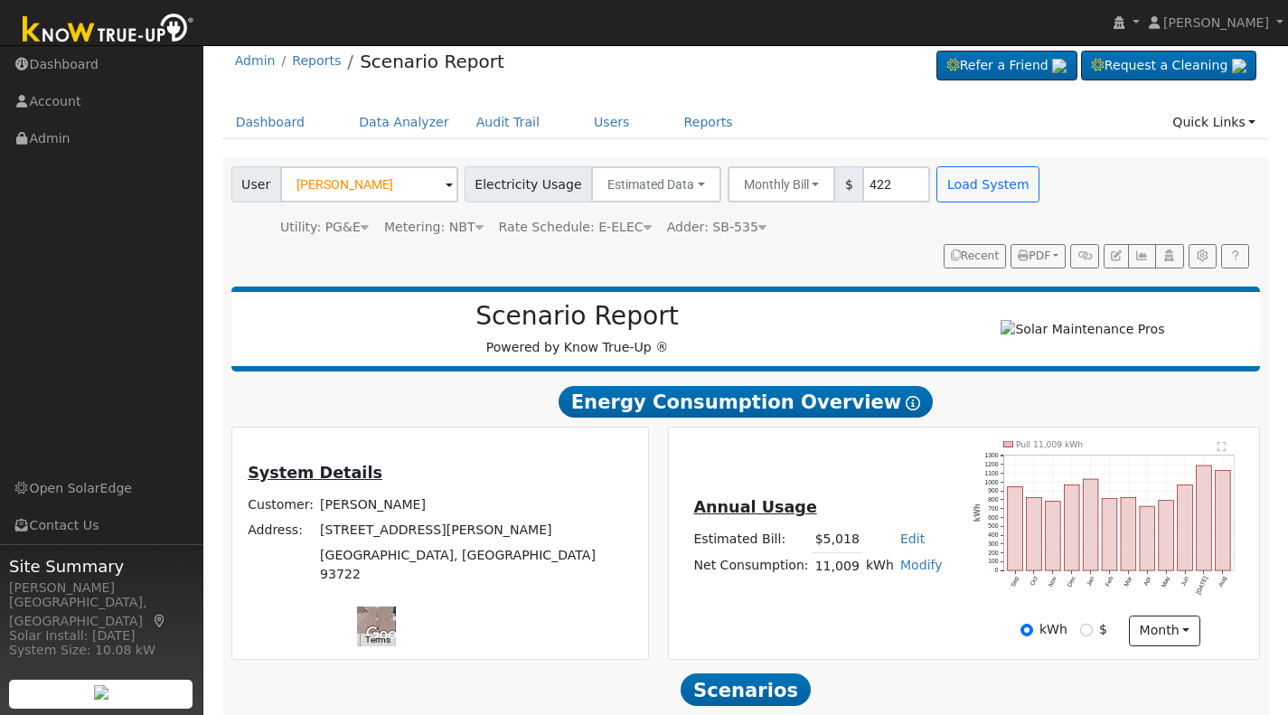
scroll to position [17, 0]
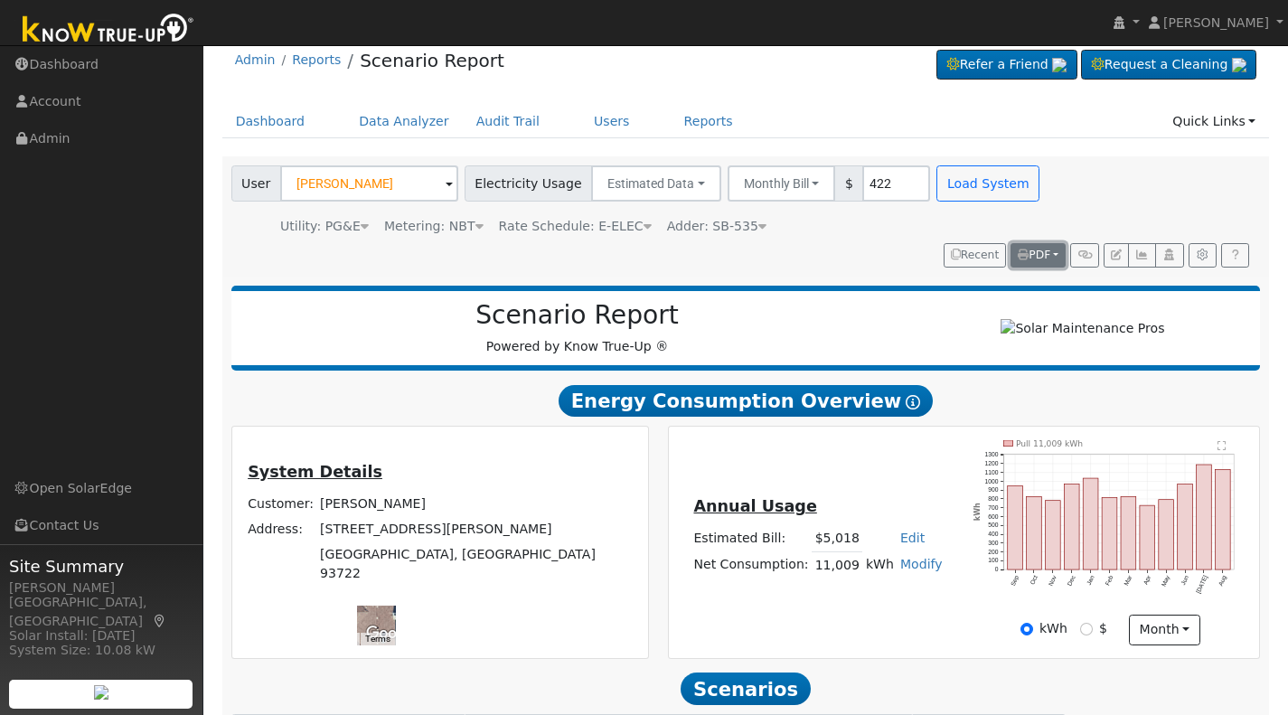
click at [1043, 255] on span "PDF" at bounding box center [1034, 255] width 33 height 13
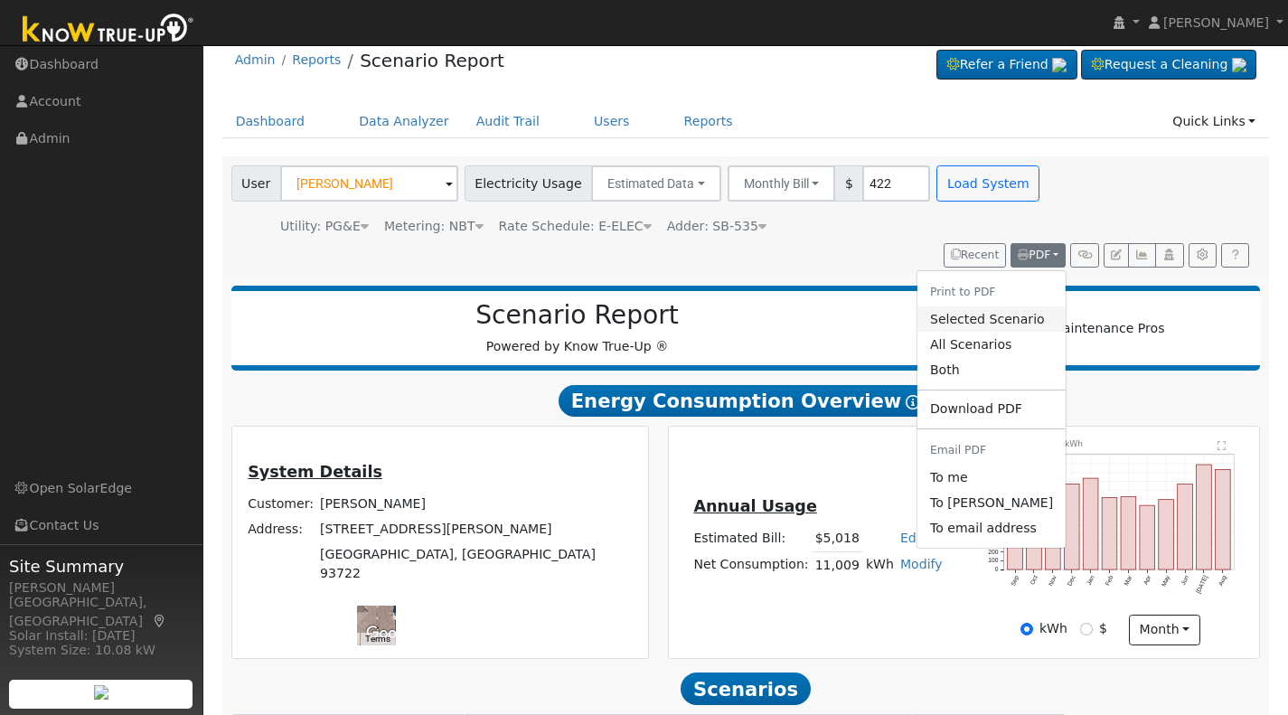
click at [971, 318] on link "Selected Scenario" at bounding box center [992, 318] width 148 height 25
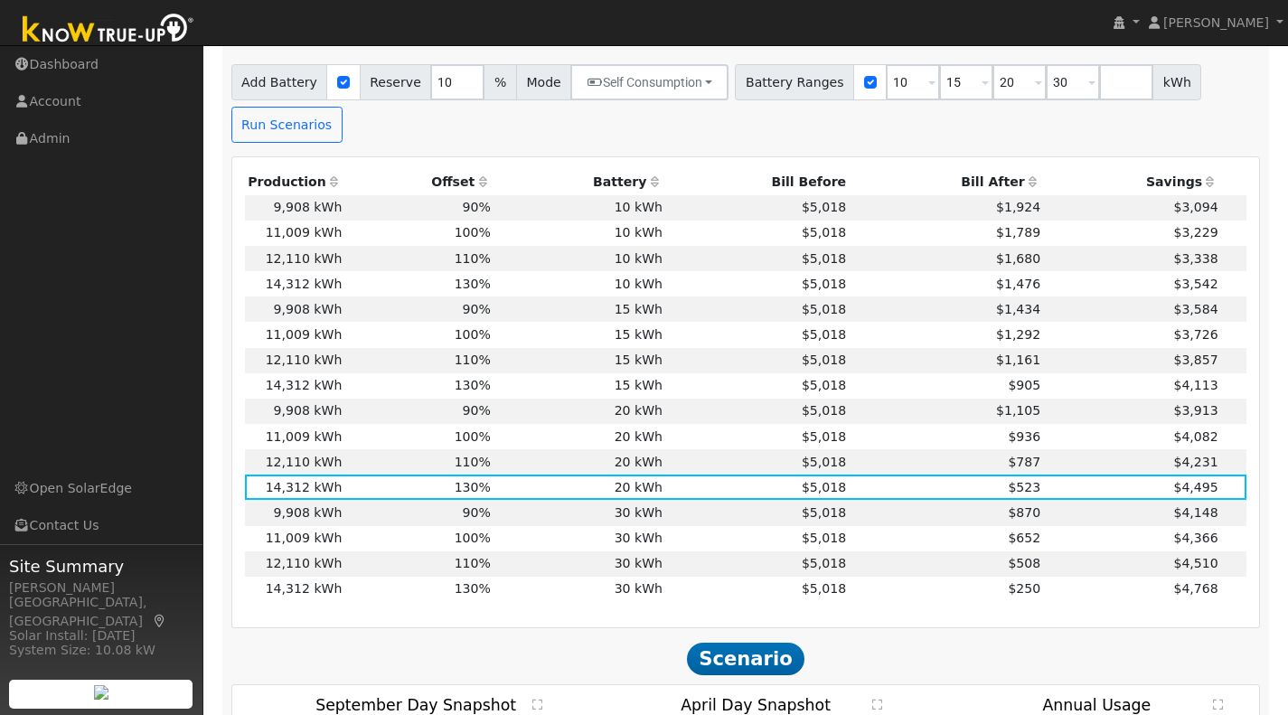
scroll to position [828, 0]
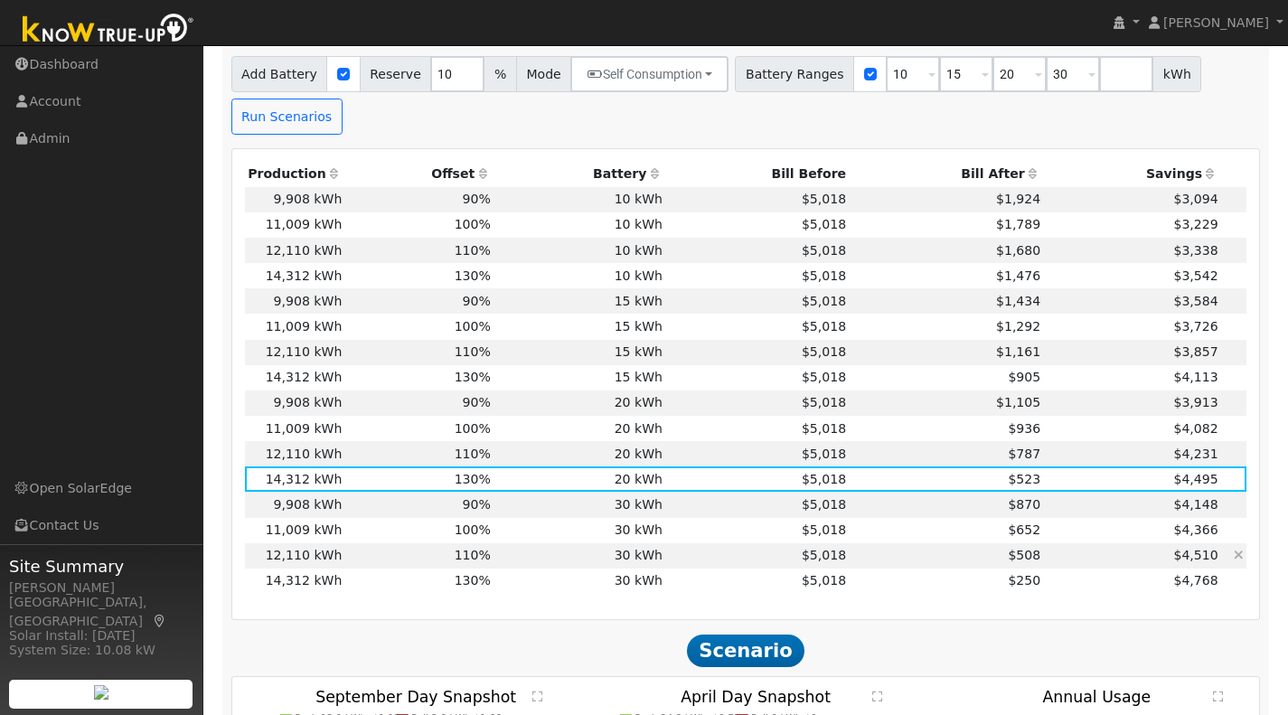
click at [541, 543] on td "30 kWh" at bounding box center [580, 555] width 172 height 25
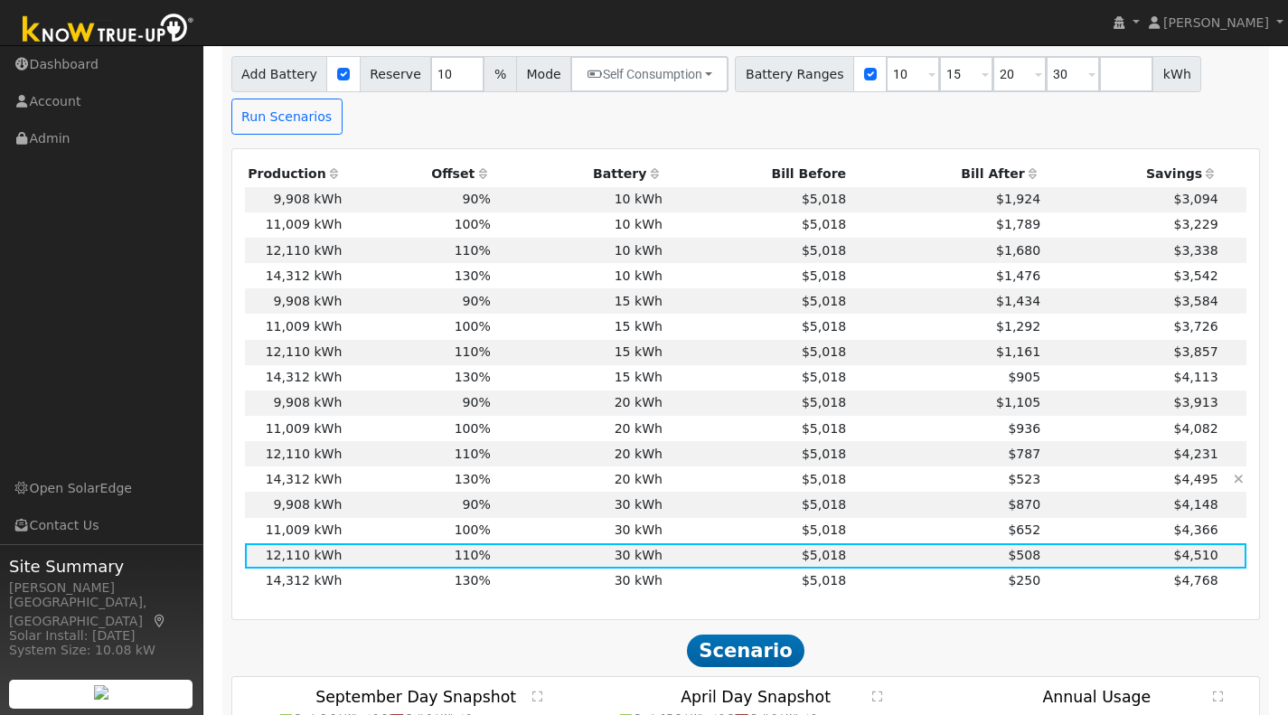
click at [504, 466] on td "20 kWh" at bounding box center [580, 478] width 172 height 25
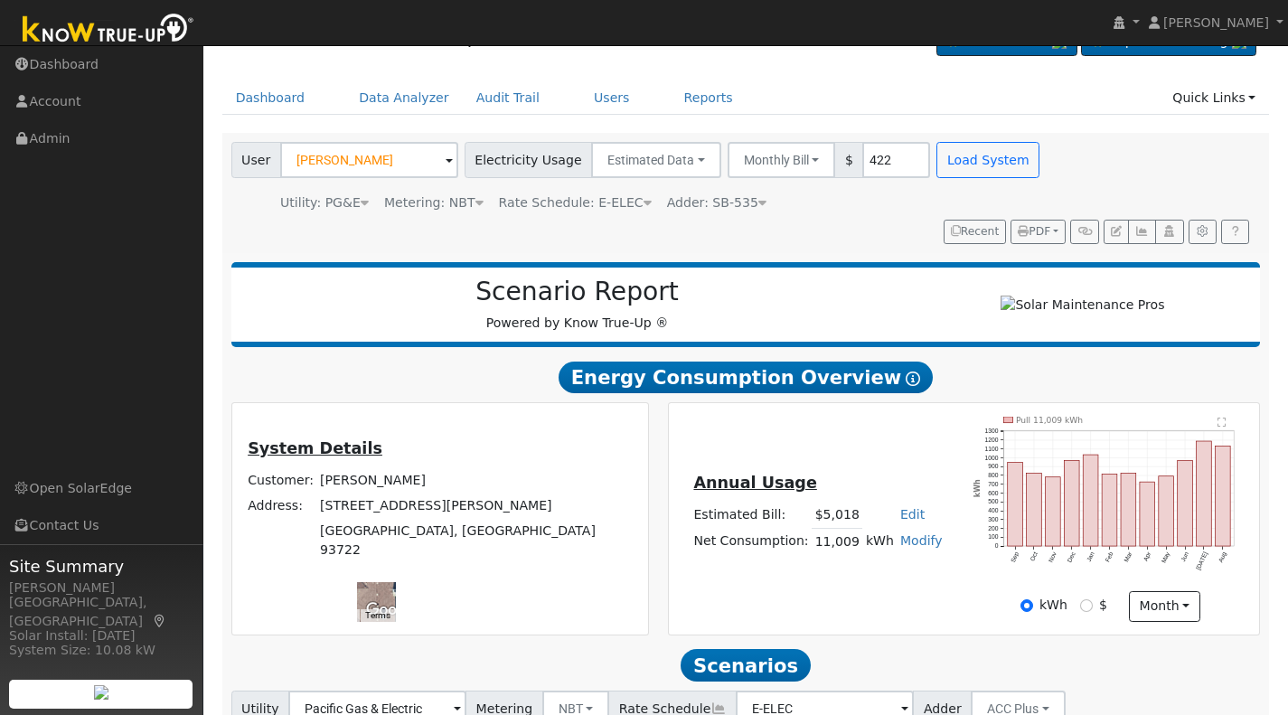
scroll to position [39, 0]
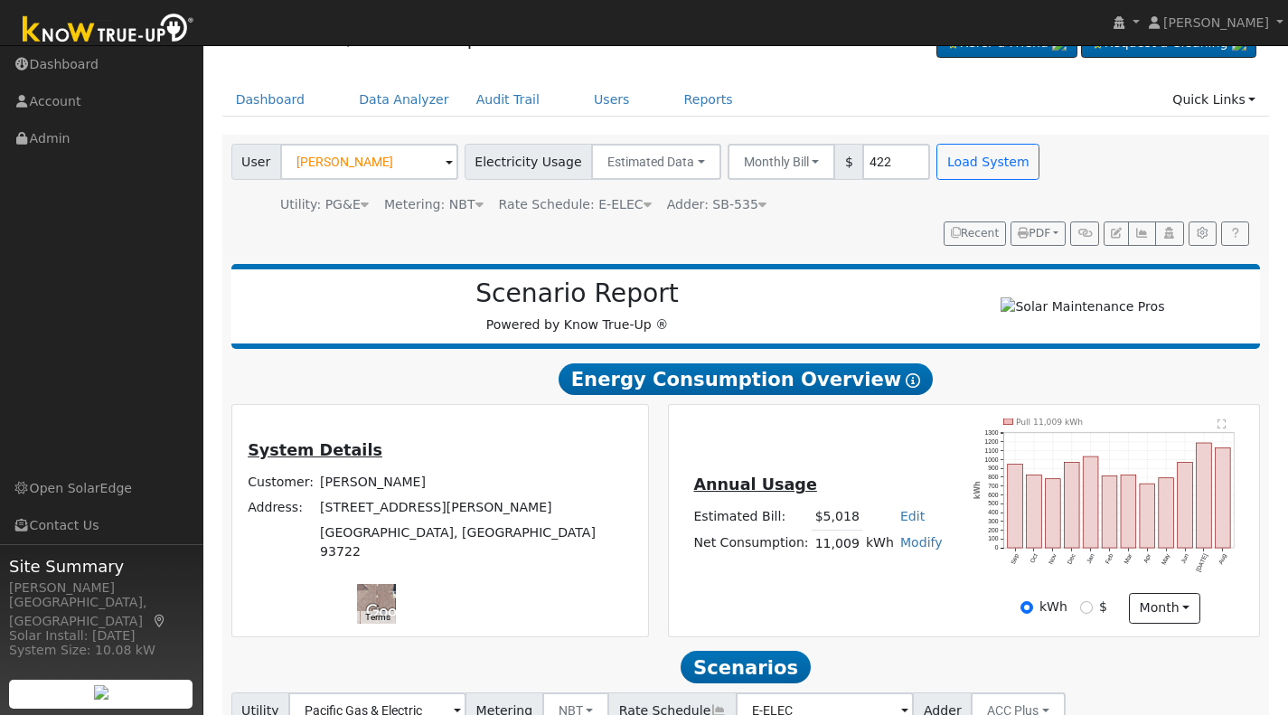
click at [995, 250] on div "User Ashley Tout Account Default Account Default Account 4086 North Babigian Av…" at bounding box center [746, 195] width 1048 height 120
click at [958, 241] on button "Recent" at bounding box center [975, 233] width 63 height 25
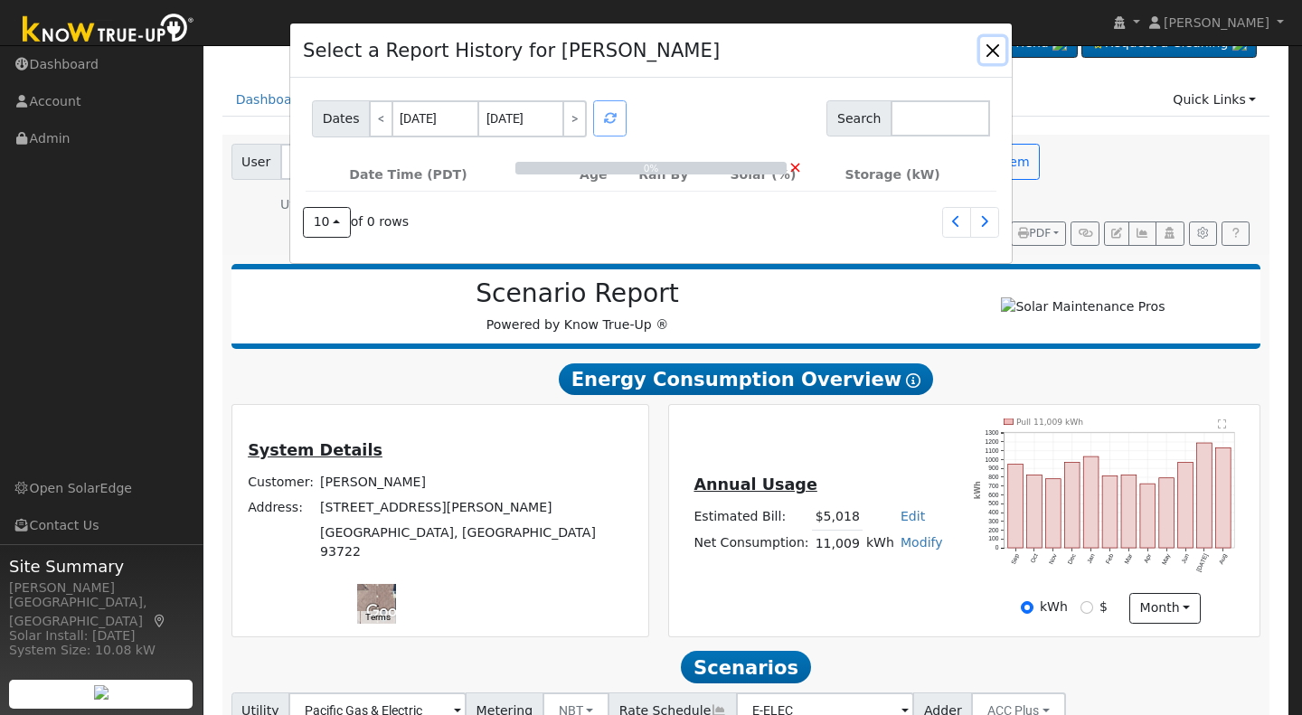
click at [993, 53] on button "button" at bounding box center [992, 49] width 25 height 25
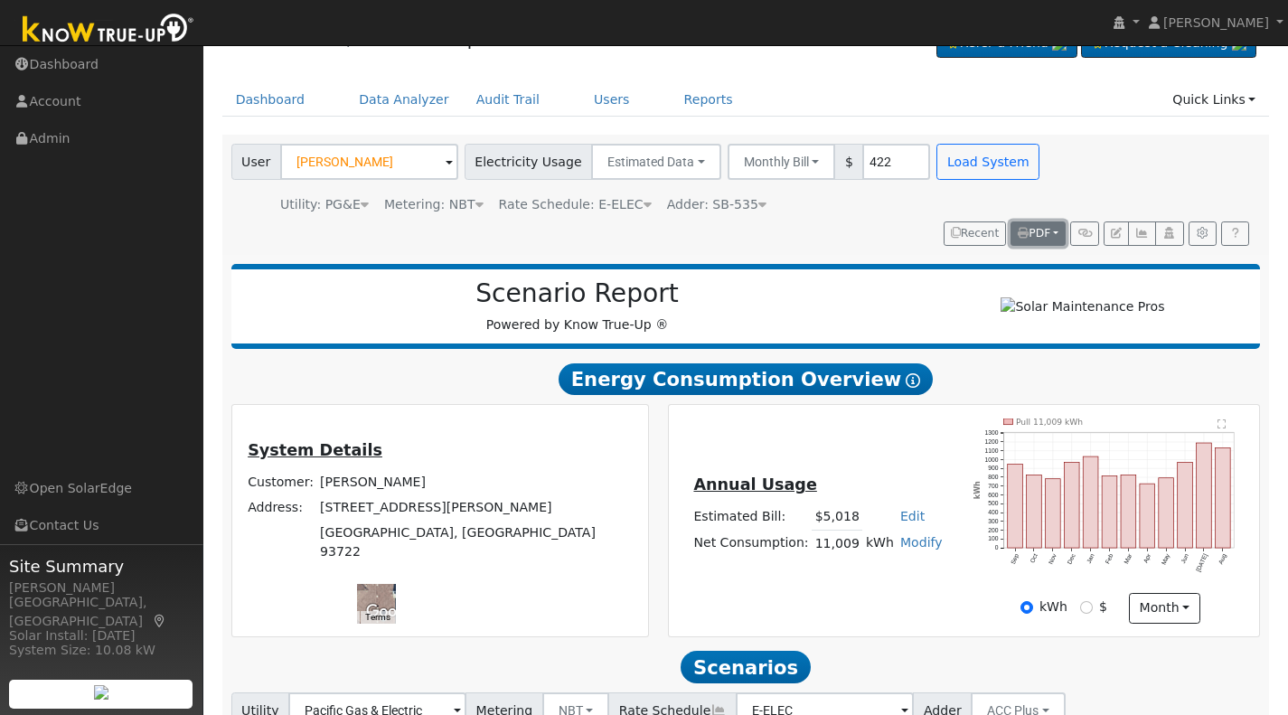
click at [1041, 237] on span "PDF" at bounding box center [1034, 233] width 33 height 13
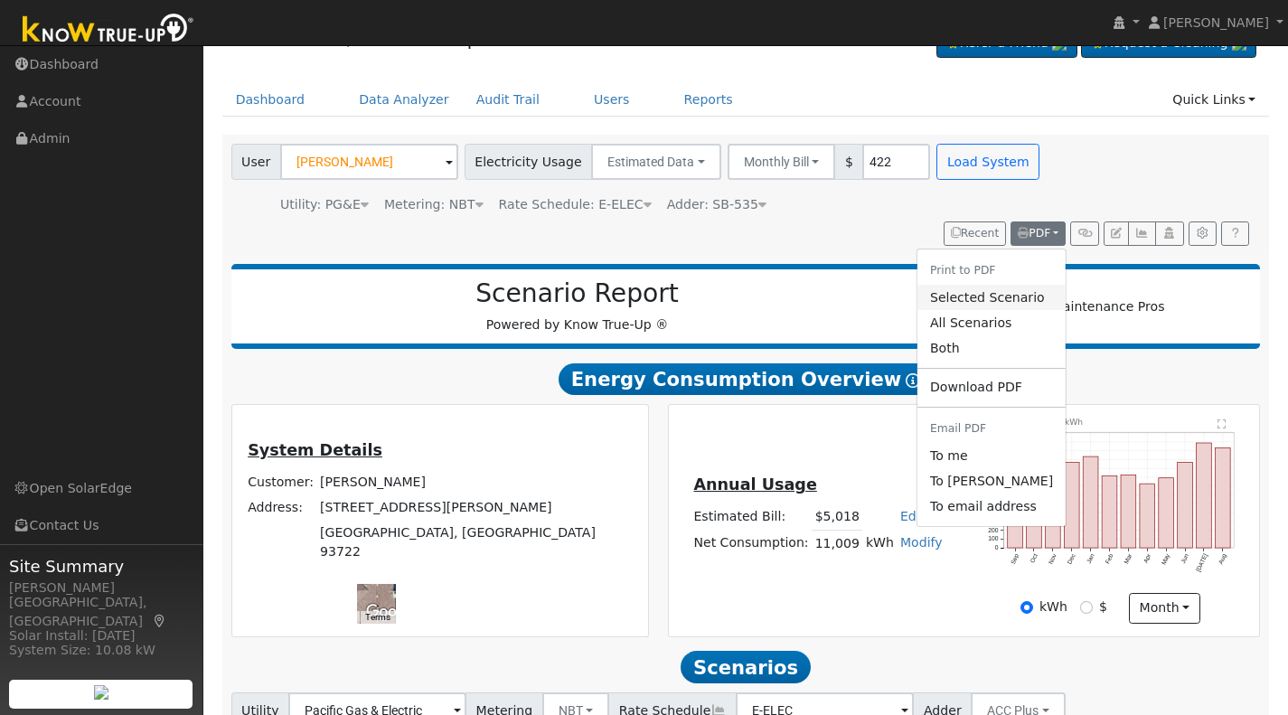
click at [1010, 291] on link "Selected Scenario" at bounding box center [992, 297] width 148 height 25
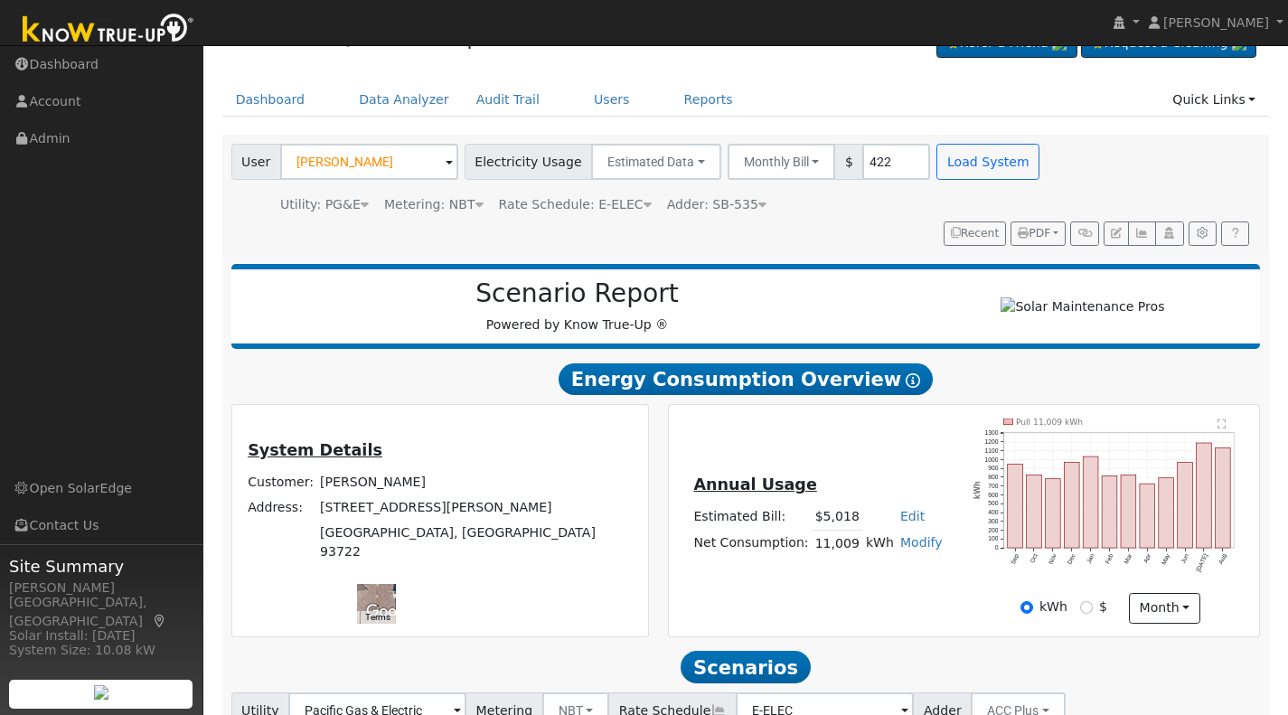
scroll to position [40, 0]
